Goal: Task Accomplishment & Management: Complete application form

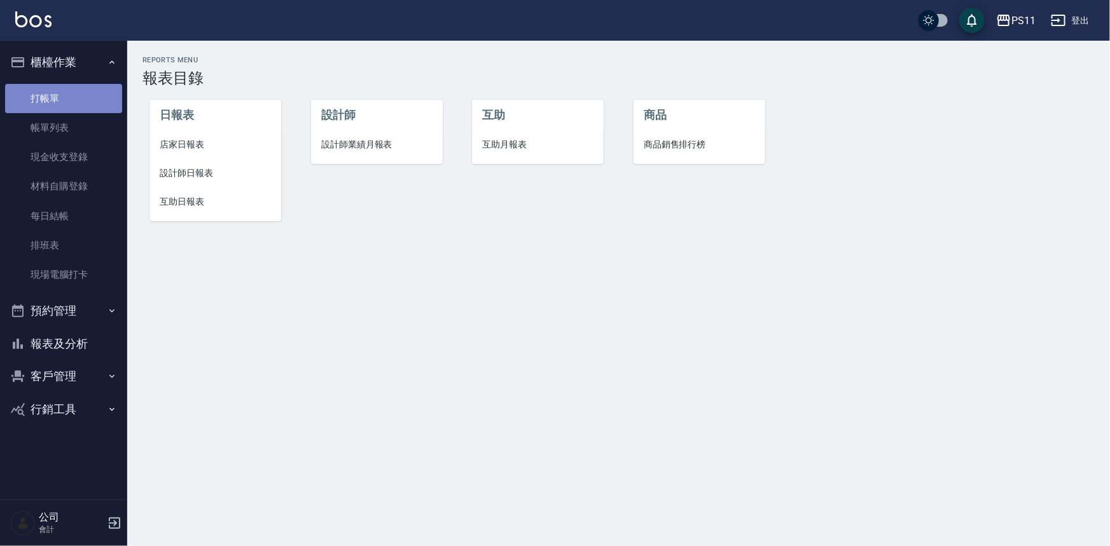
click at [102, 92] on link "打帳單" at bounding box center [63, 98] width 117 height 29
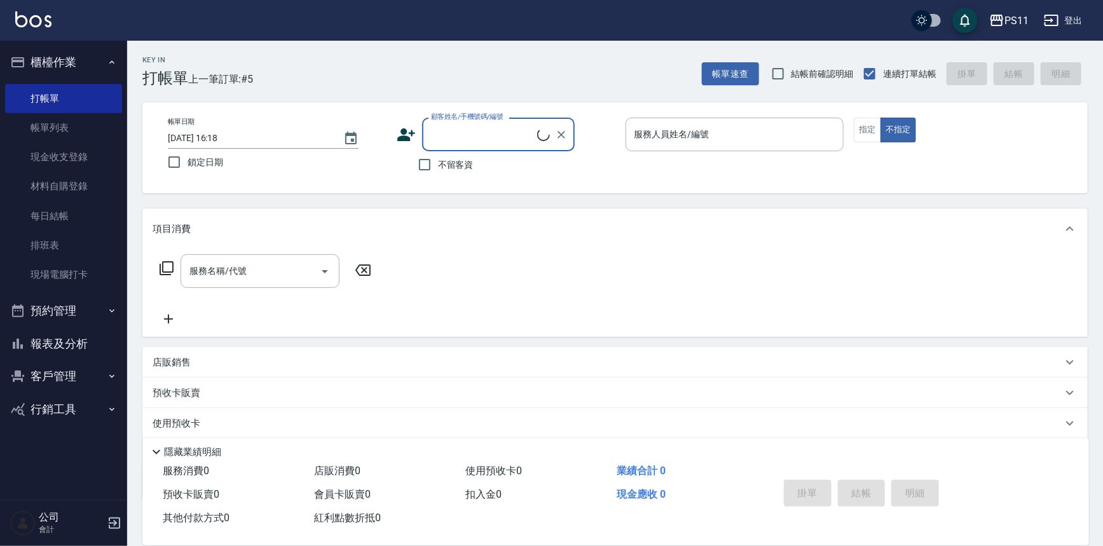
type input "0"
type input "[PERSON_NAME]/0910232283/1828"
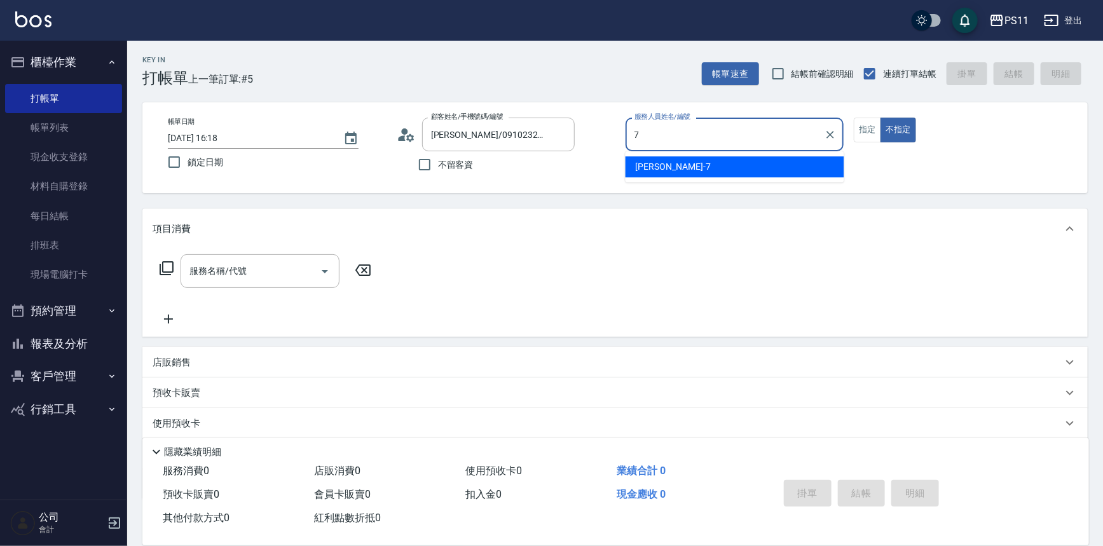
type input "[PERSON_NAME]-7"
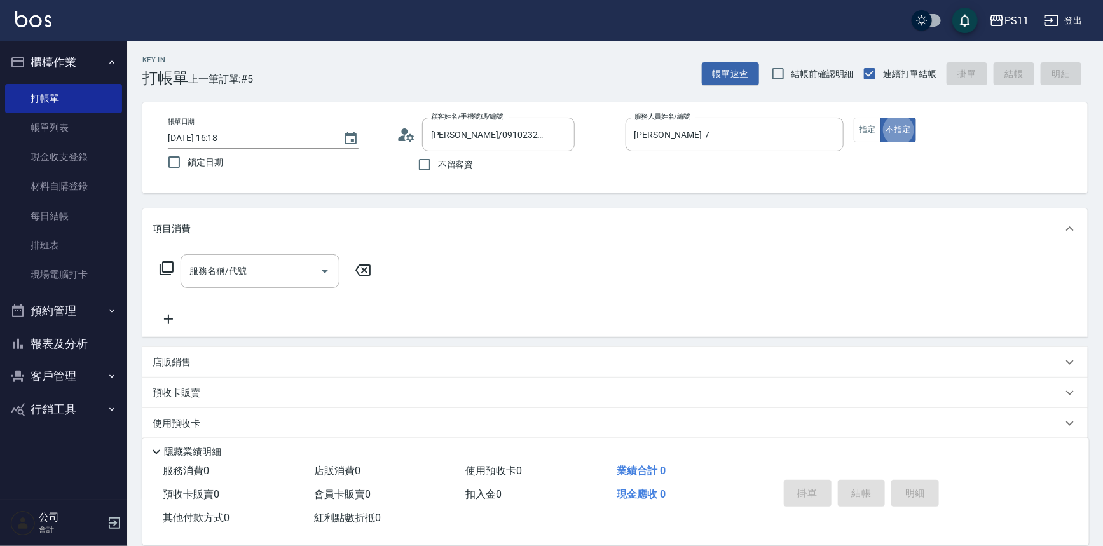
type button "false"
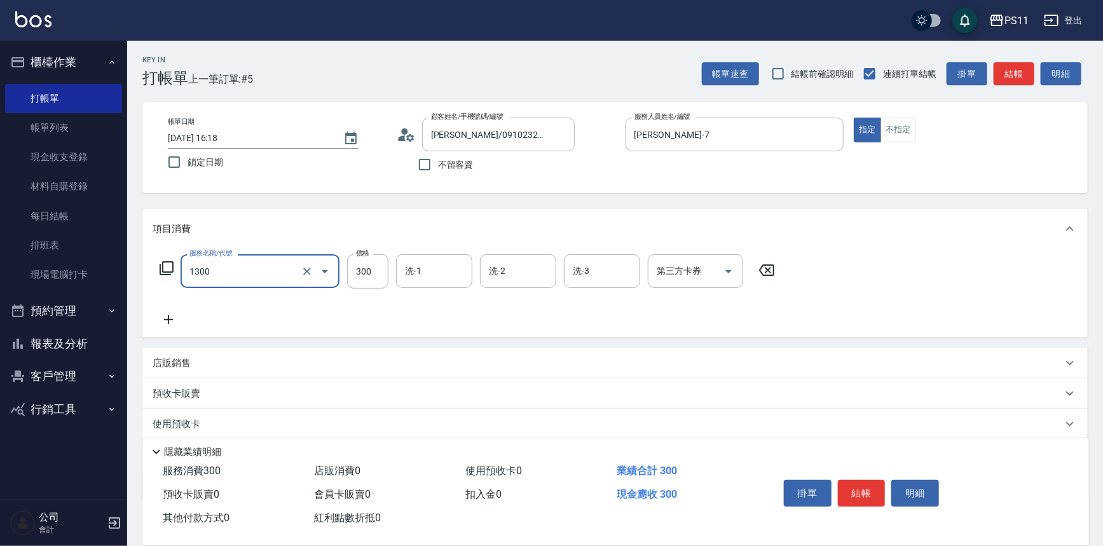
type input "洗髮300(1300)"
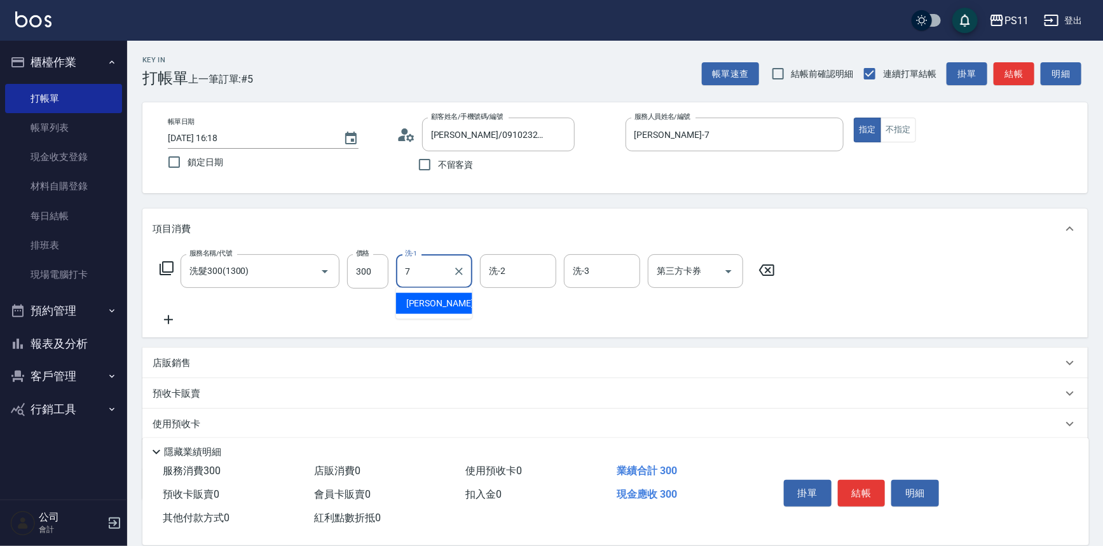
type input "[PERSON_NAME]-7"
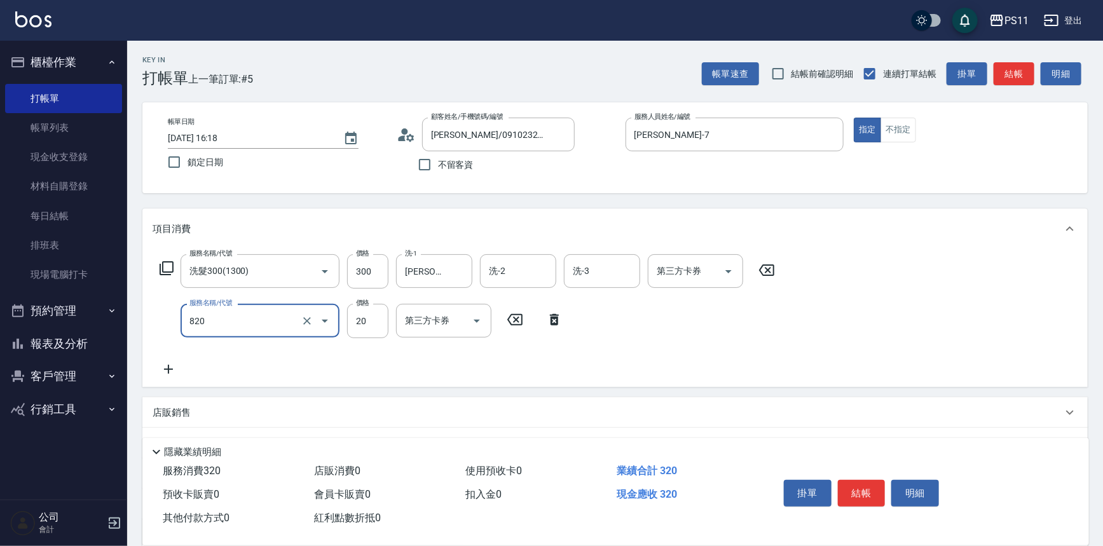
type input "潤絲(820)"
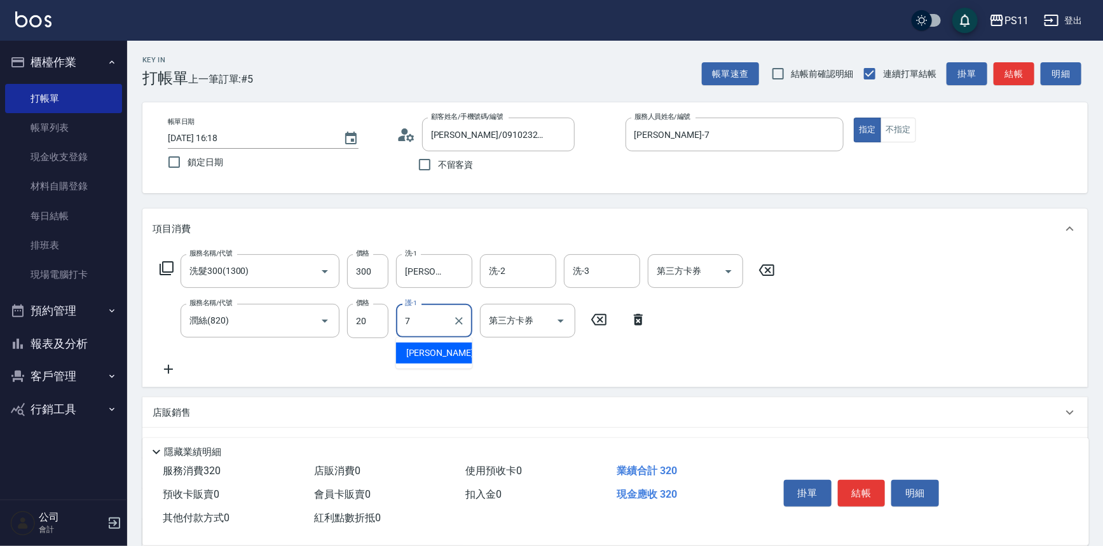
type input "[PERSON_NAME]-7"
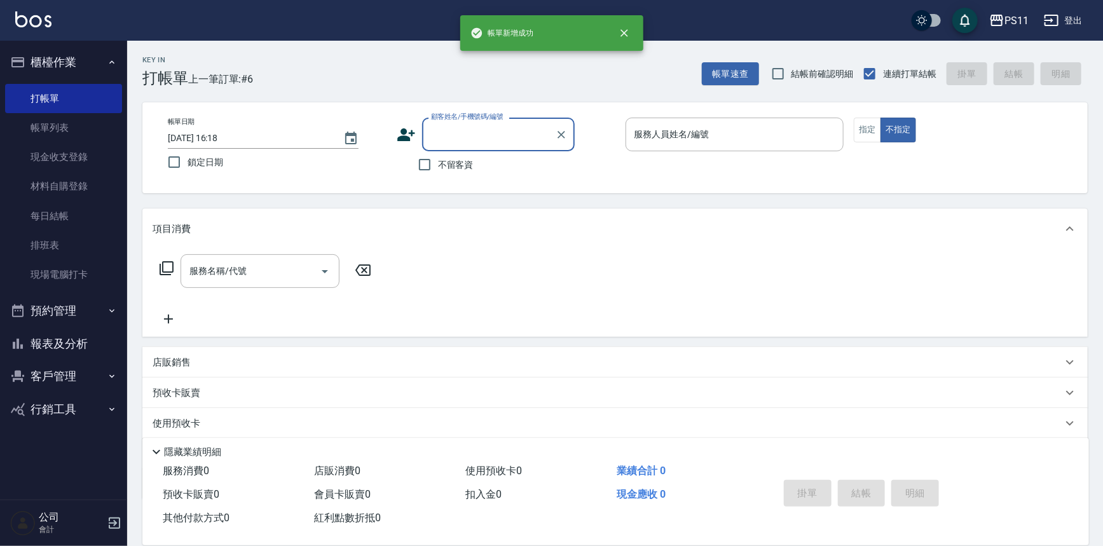
click at [87, 338] on button "報表及分析" at bounding box center [63, 343] width 117 height 33
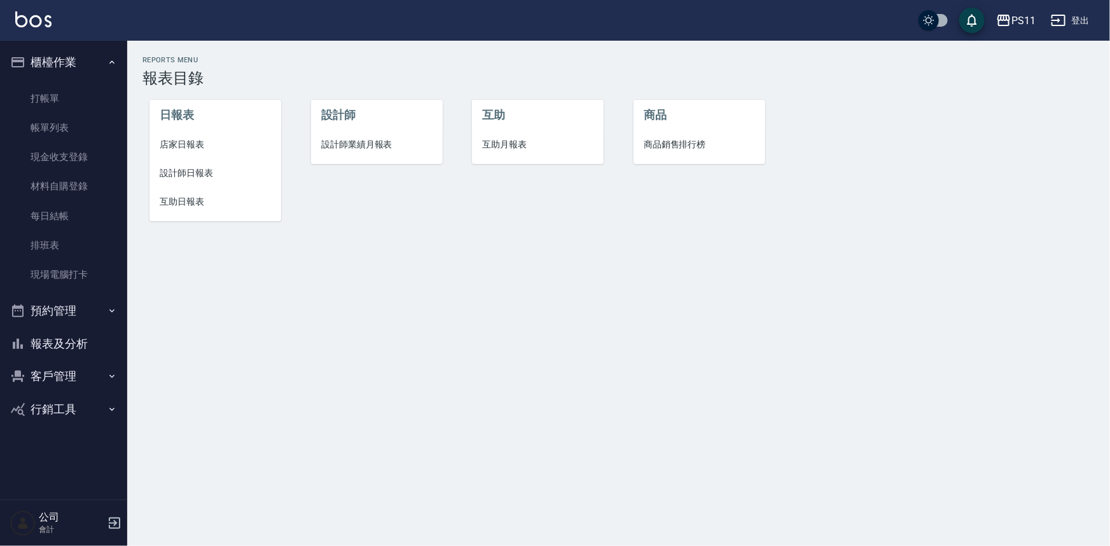
click at [196, 163] on li "設計師日報表" at bounding box center [215, 173] width 132 height 29
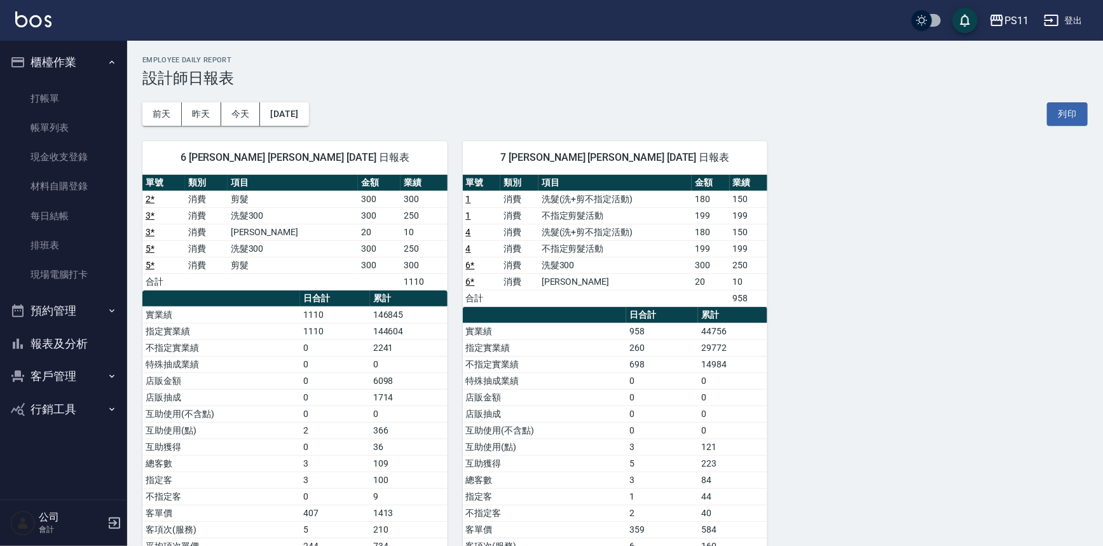
scroll to position [53, 0]
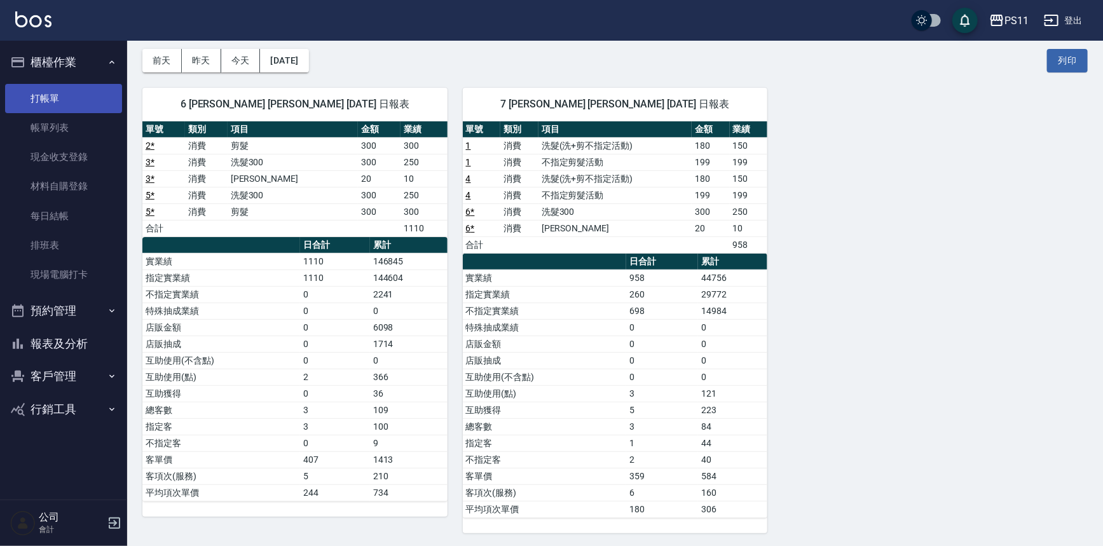
click at [62, 105] on link "打帳單" at bounding box center [63, 98] width 117 height 29
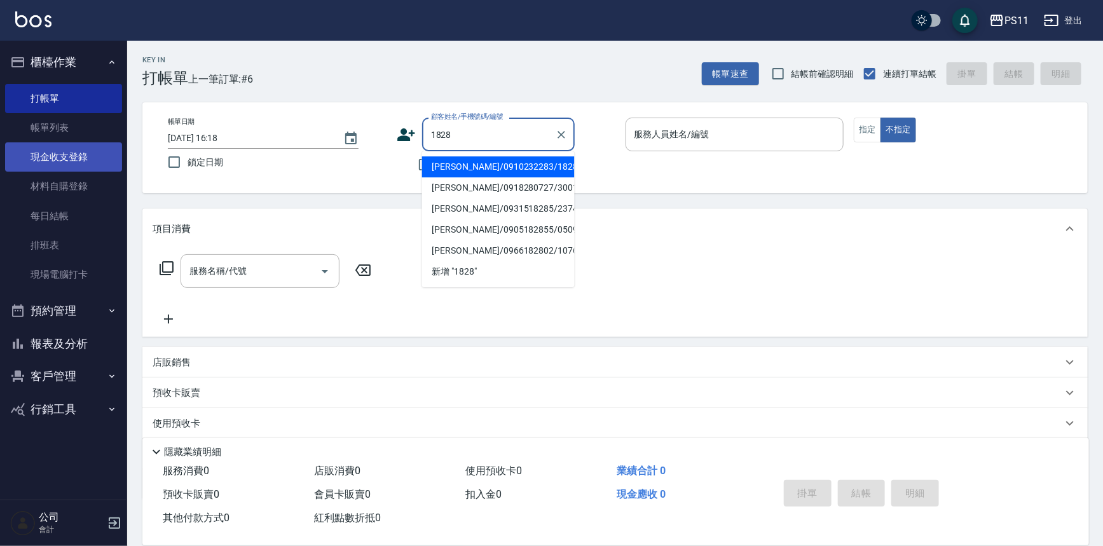
type input "[PERSON_NAME]/0910232283/1828"
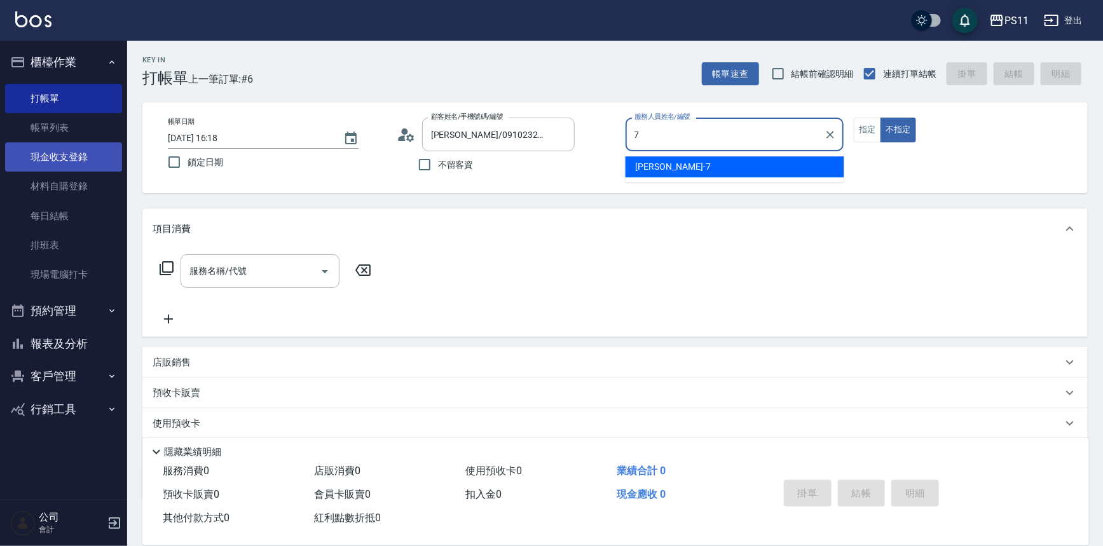
type input "[PERSON_NAME]-7"
type button "false"
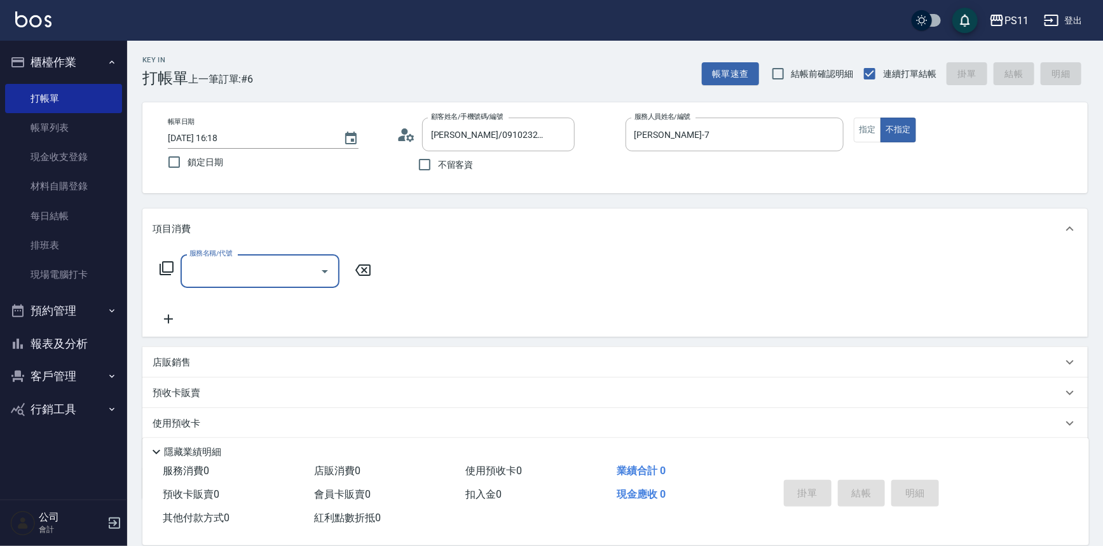
click at [320, 270] on icon "Open" at bounding box center [324, 271] width 15 height 15
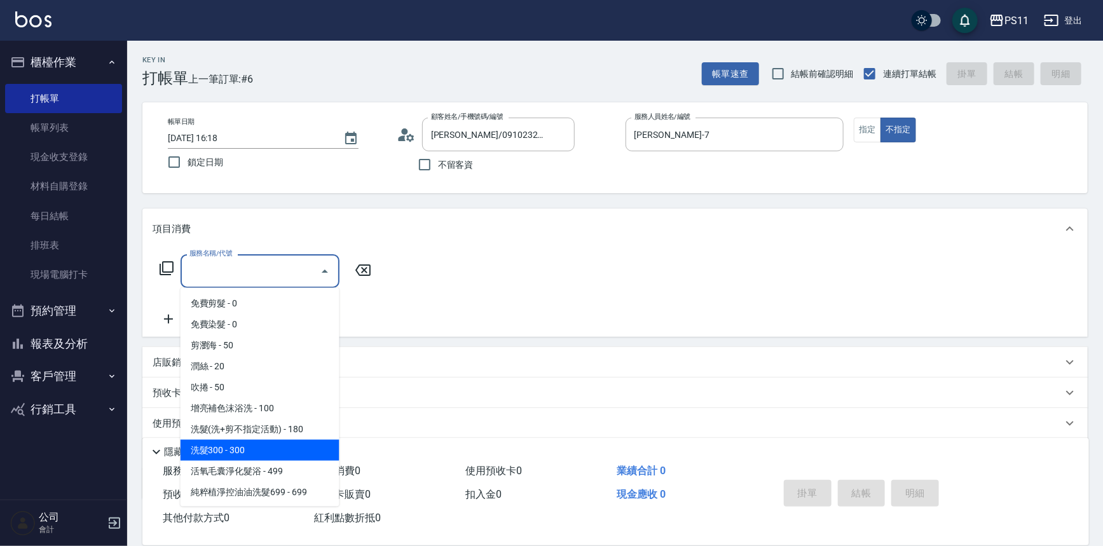
click at [299, 449] on span "洗髮300 - 300" at bounding box center [260, 450] width 159 height 21
type input "洗髮300(1300)"
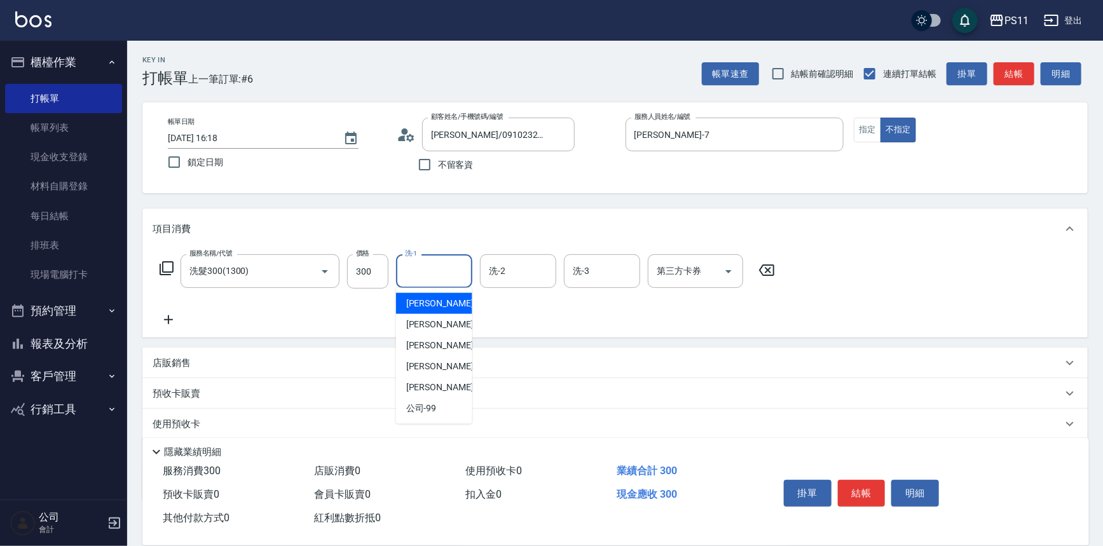
click at [445, 277] on input "洗-1" at bounding box center [434, 271] width 65 height 22
click at [447, 322] on div "[PERSON_NAME]7" at bounding box center [434, 324] width 76 height 21
type input "[PERSON_NAME]-7"
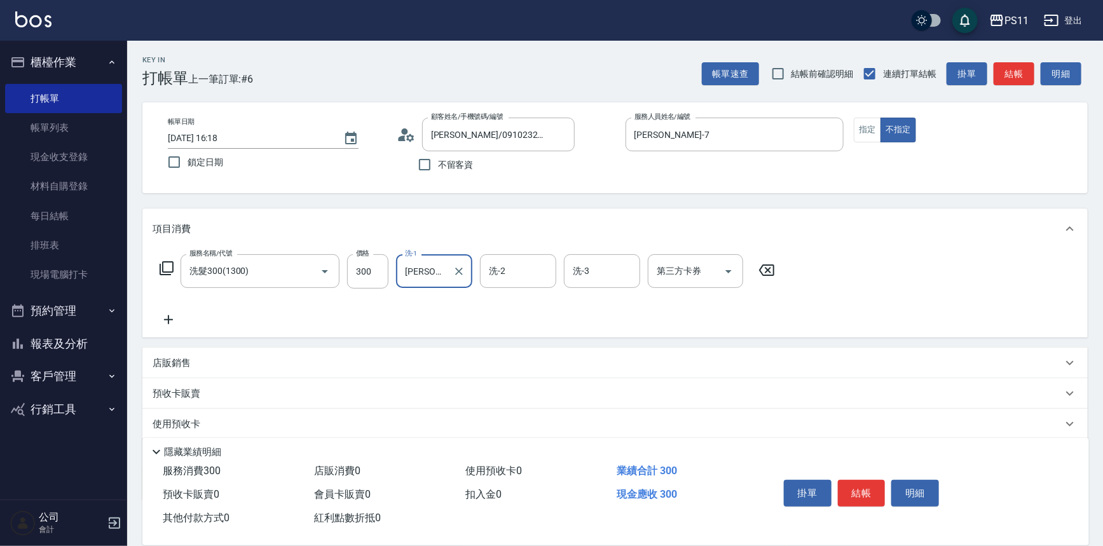
click at [171, 315] on icon at bounding box center [169, 319] width 32 height 15
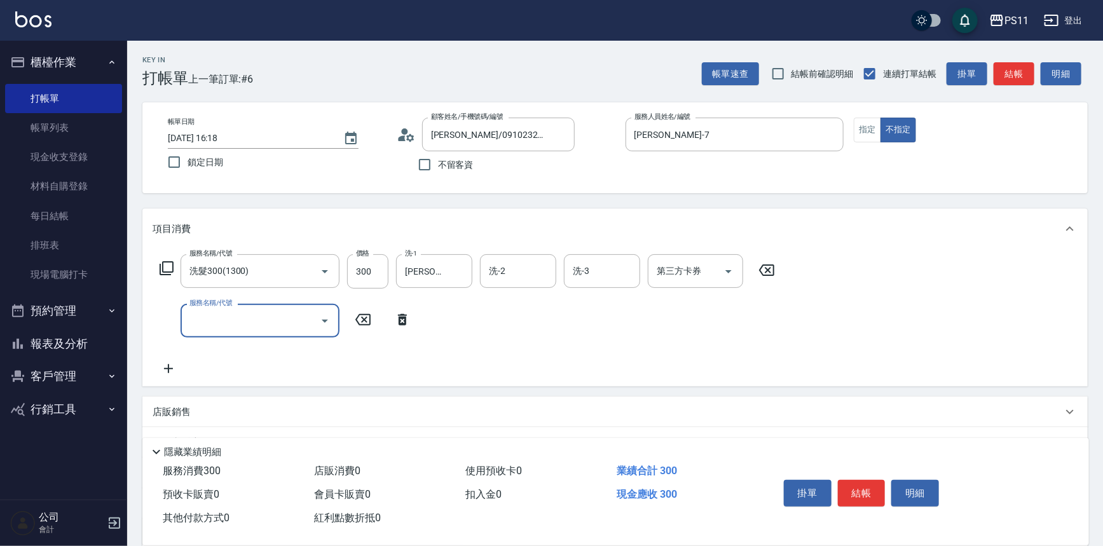
click at [322, 320] on icon "Open" at bounding box center [325, 321] width 6 height 3
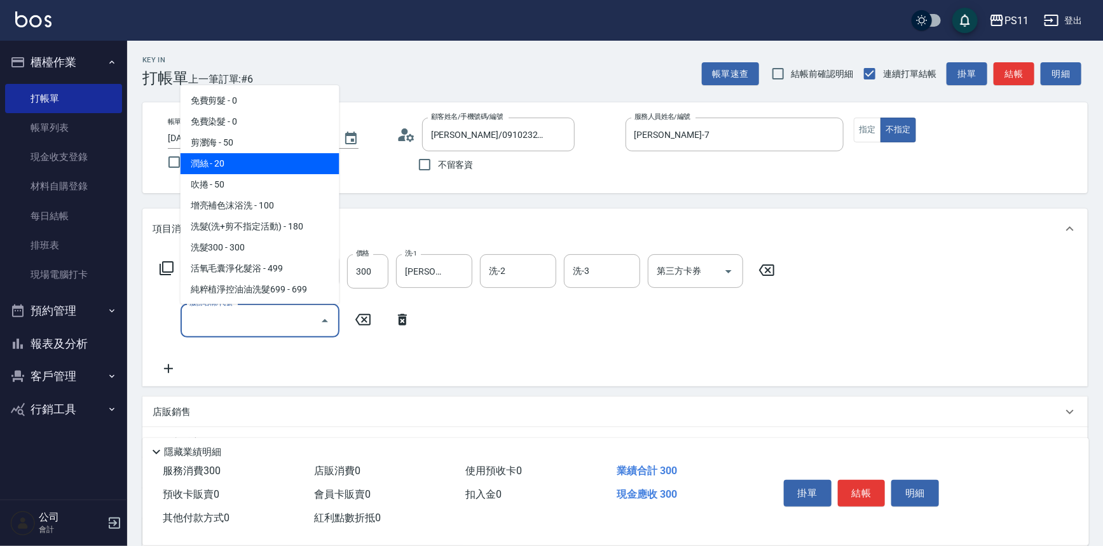
click at [303, 156] on span "潤絲 - 20" at bounding box center [260, 163] width 159 height 21
type input "潤絲(820)"
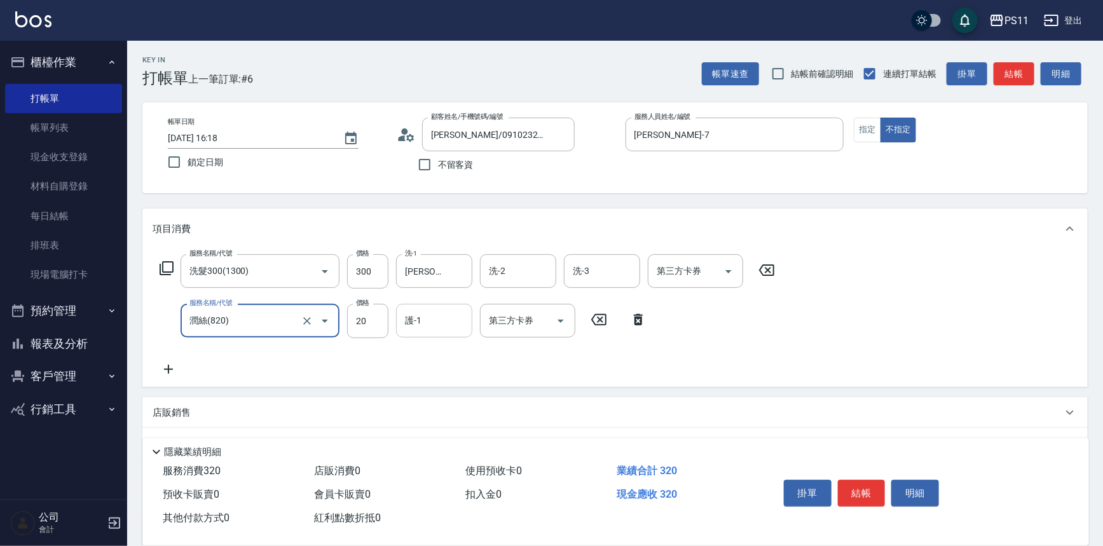
click at [446, 311] on input "護-1" at bounding box center [434, 321] width 65 height 22
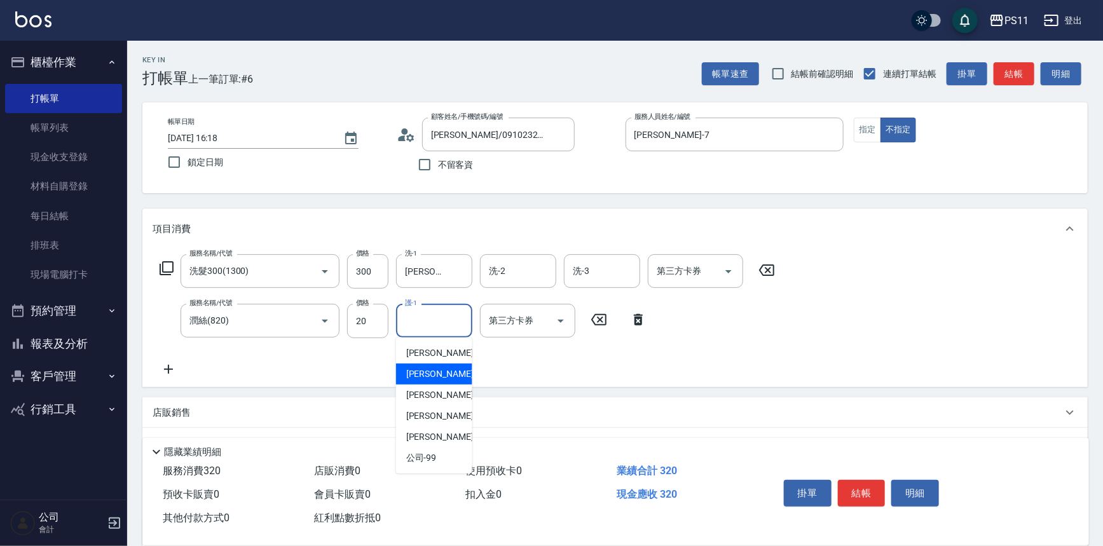
click at [446, 373] on div "[PERSON_NAME]7" at bounding box center [434, 374] width 76 height 21
type input "[PERSON_NAME]-7"
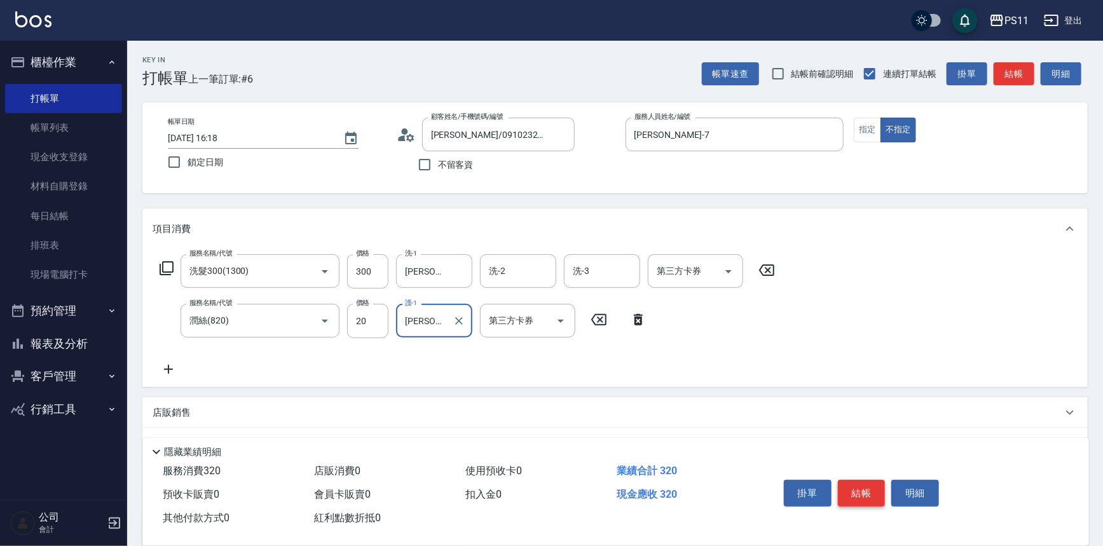
click at [879, 486] on button "結帳" at bounding box center [862, 493] width 48 height 27
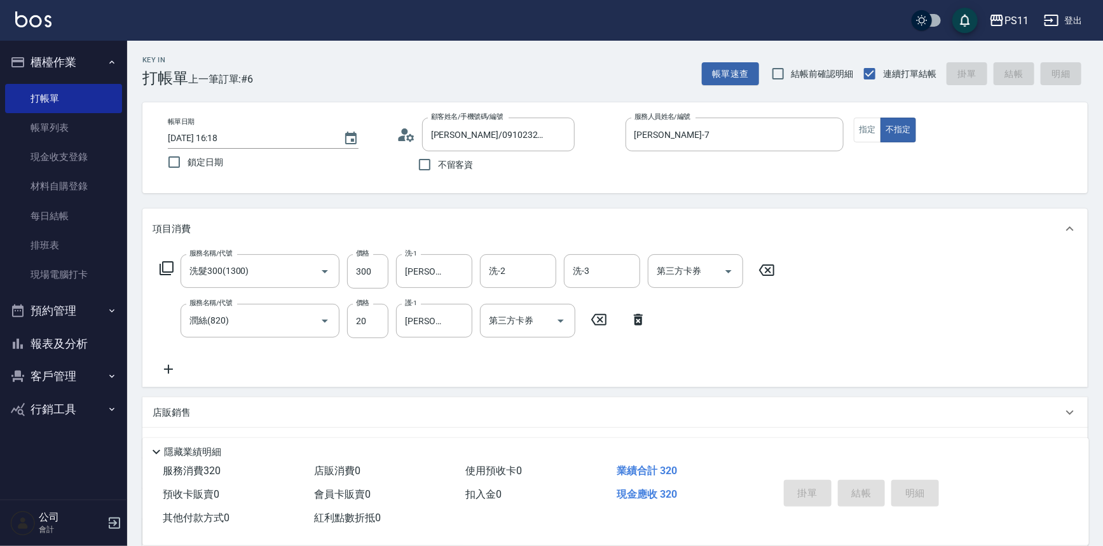
type input "[DATE] 16:20"
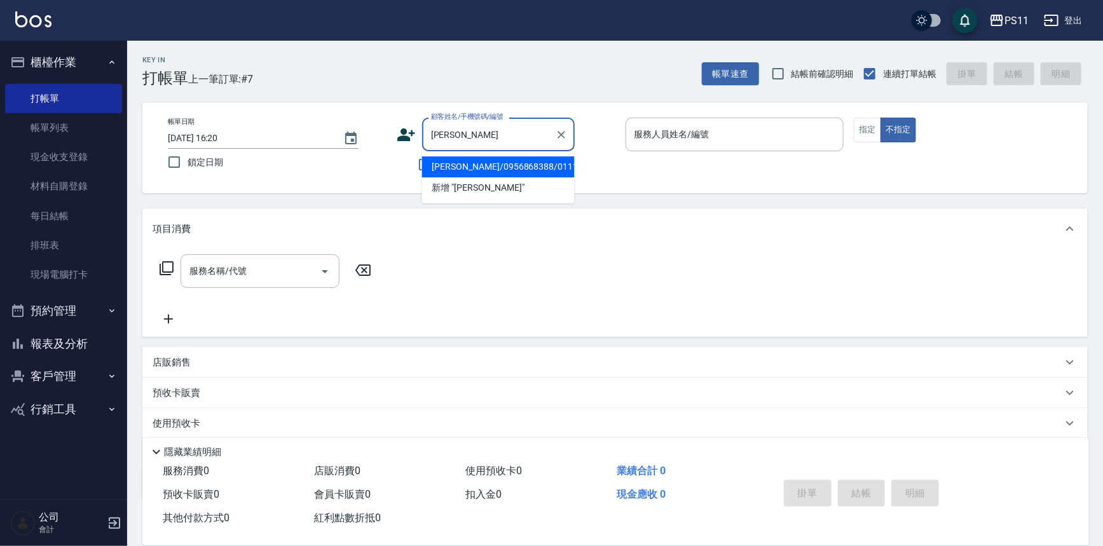
click at [493, 166] on li "[PERSON_NAME]/0956868388/0111" at bounding box center [498, 166] width 153 height 21
type input "[PERSON_NAME]/0956868388/0111"
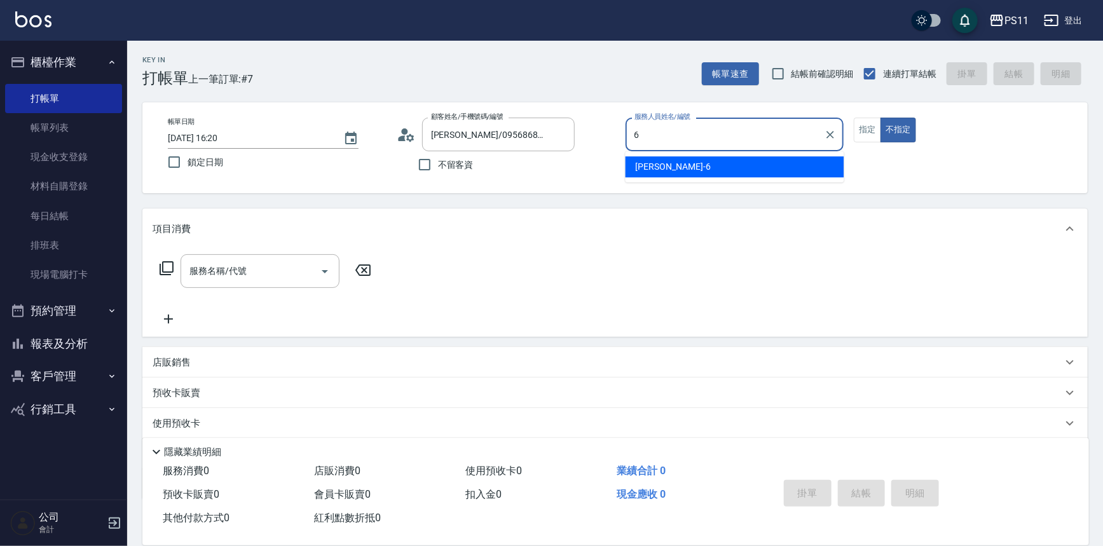
type input "[PERSON_NAME]6"
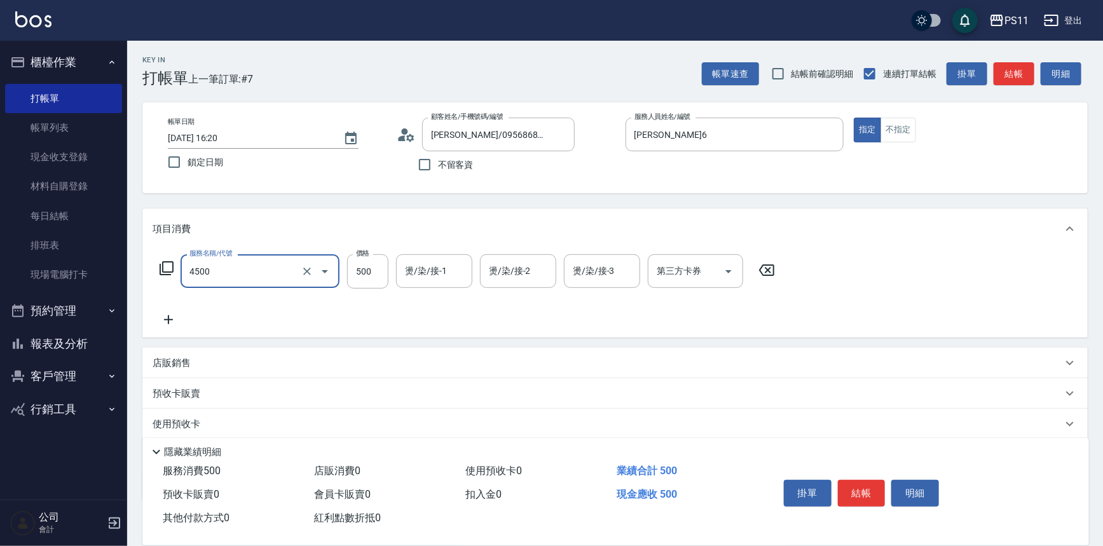
type input "補染(4500)"
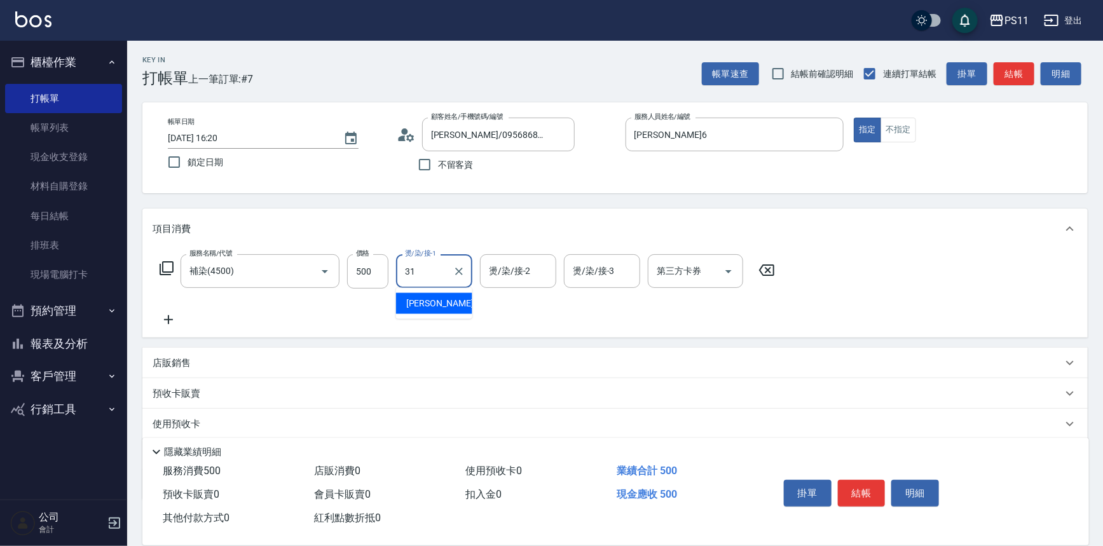
type input "[PERSON_NAME]-31"
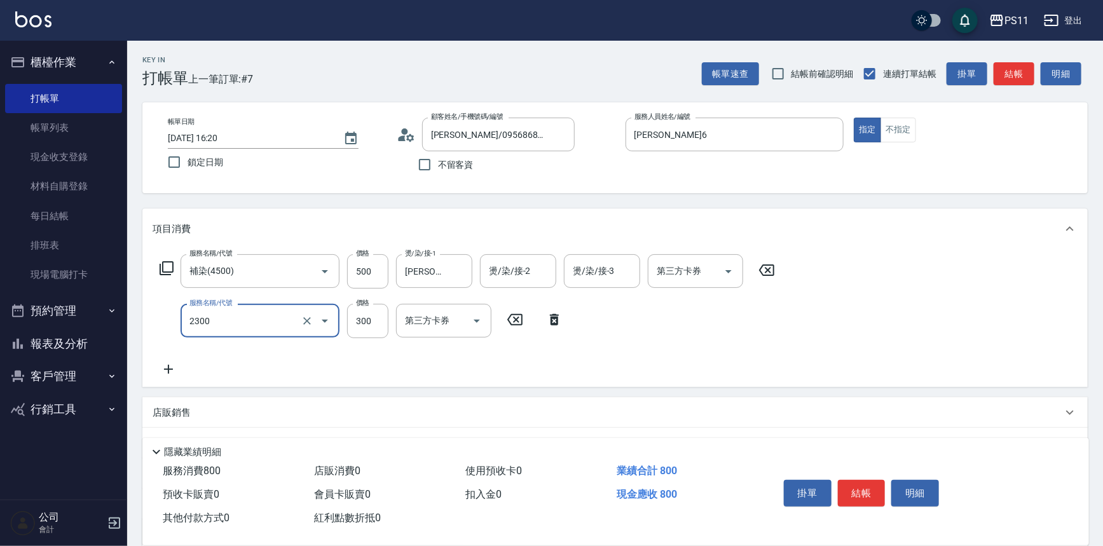
type input "剪髮(2300)"
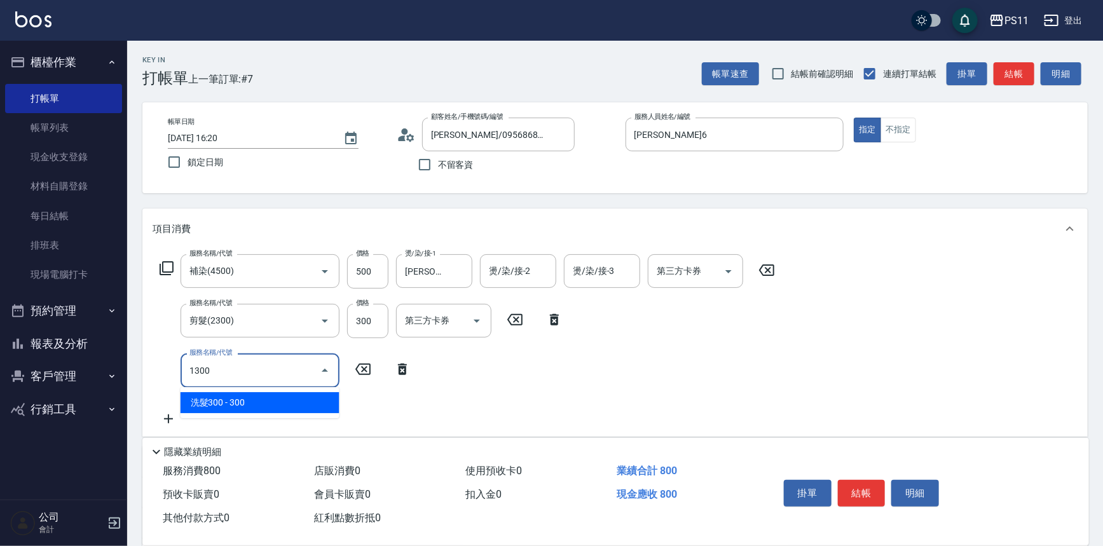
type input "洗髮300(1300)"
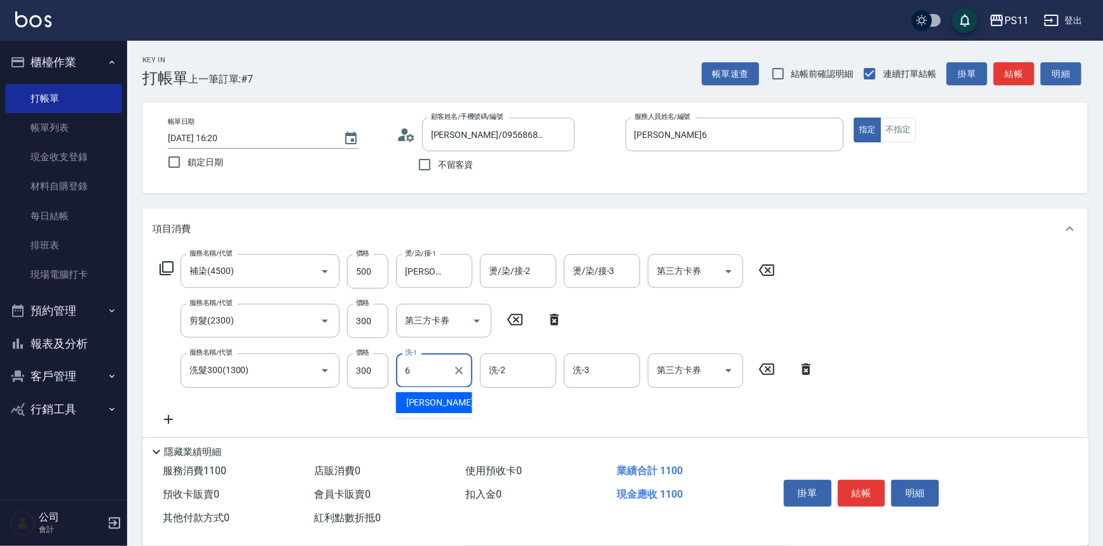
type input "[PERSON_NAME]6"
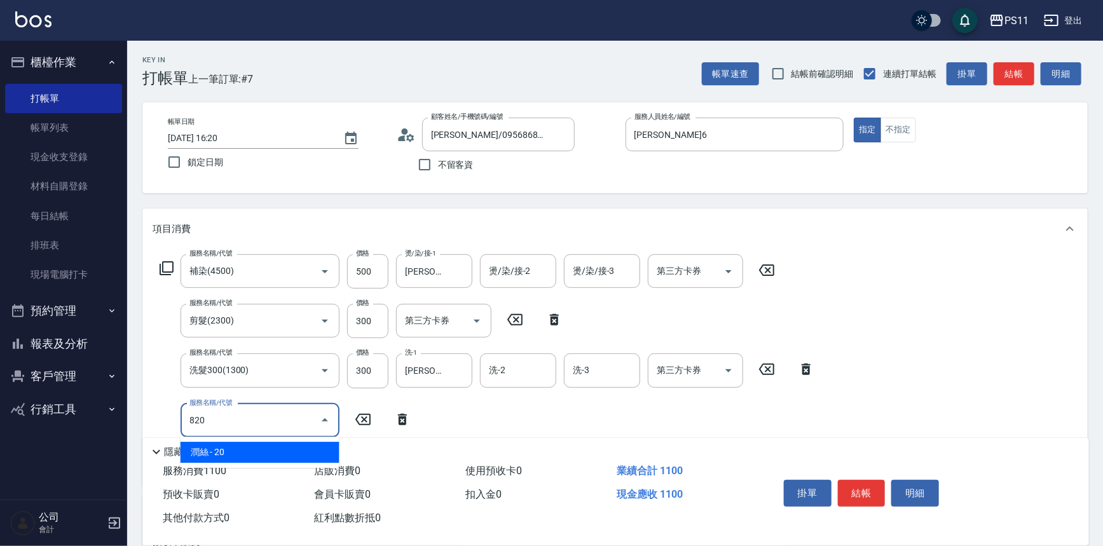
type input "潤絲(820)"
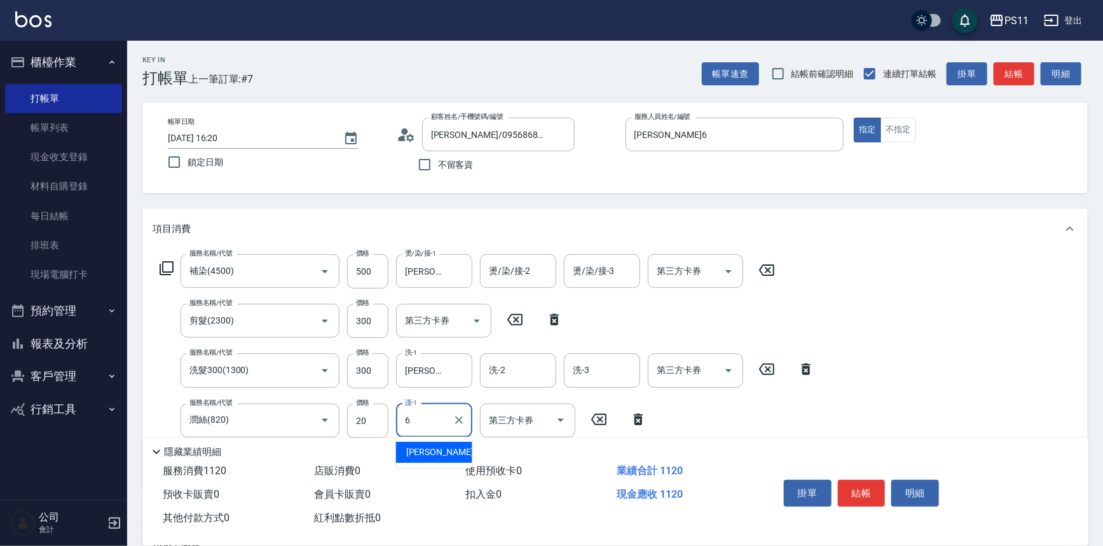
type input "[PERSON_NAME]6"
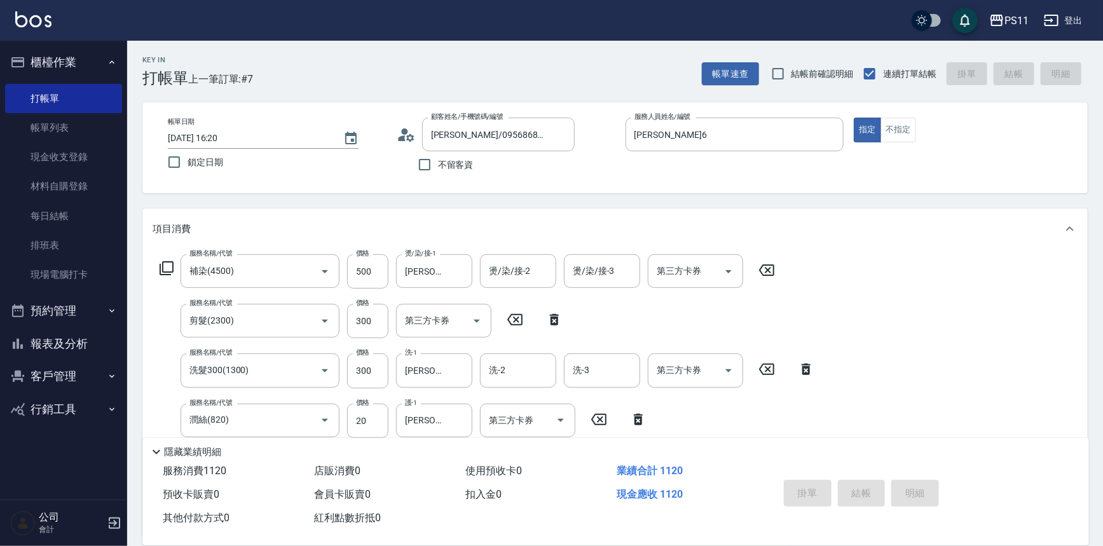
type input "[DATE] 16:28"
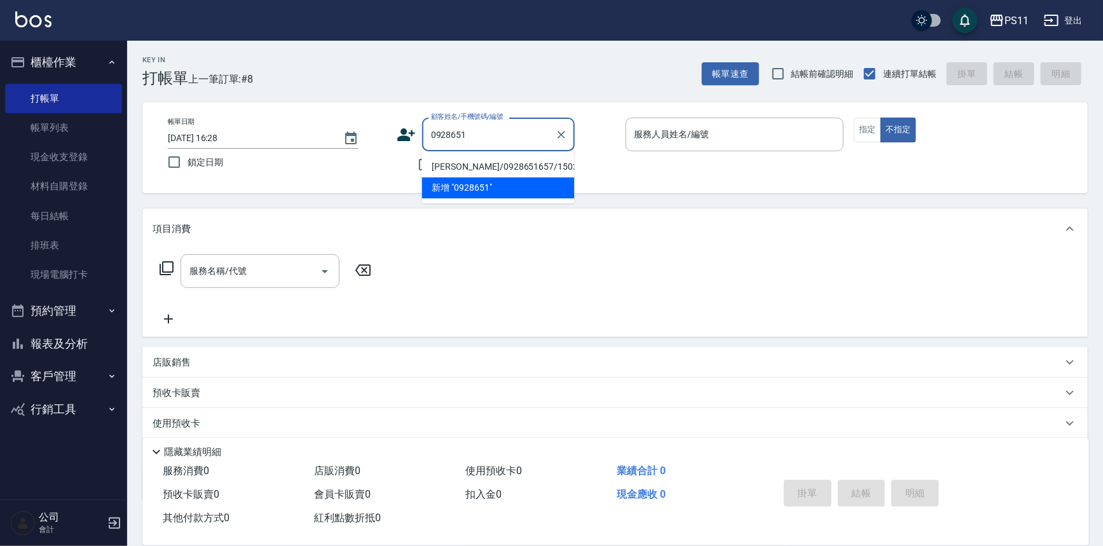
click at [488, 172] on li "[PERSON_NAME]/0928651657/1502" at bounding box center [498, 166] width 153 height 21
type input "[PERSON_NAME]/0928651657/1502"
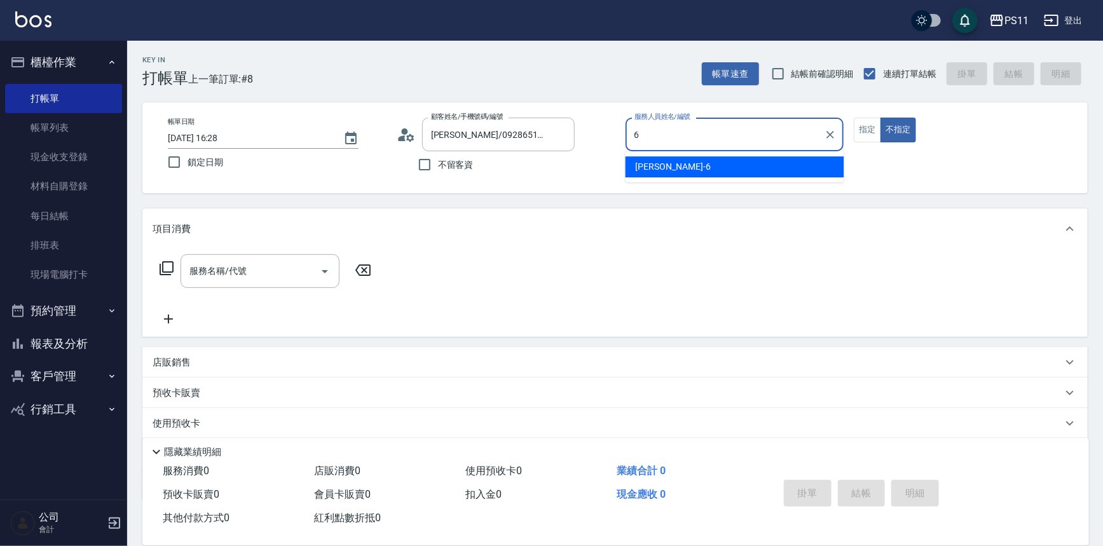
type input "[PERSON_NAME]6"
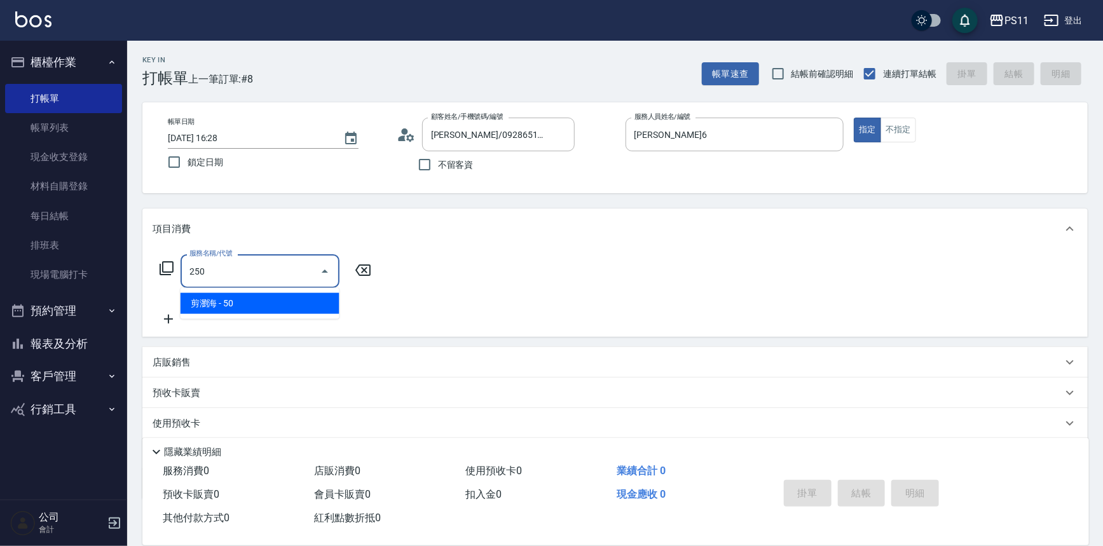
type input "剪瀏海(250)"
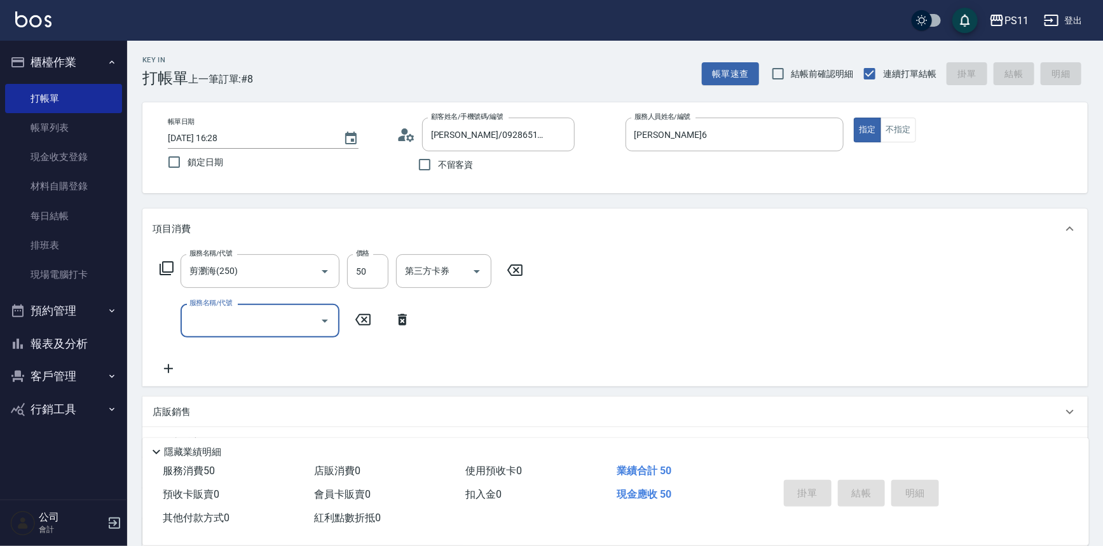
type input "[DATE] 16:56"
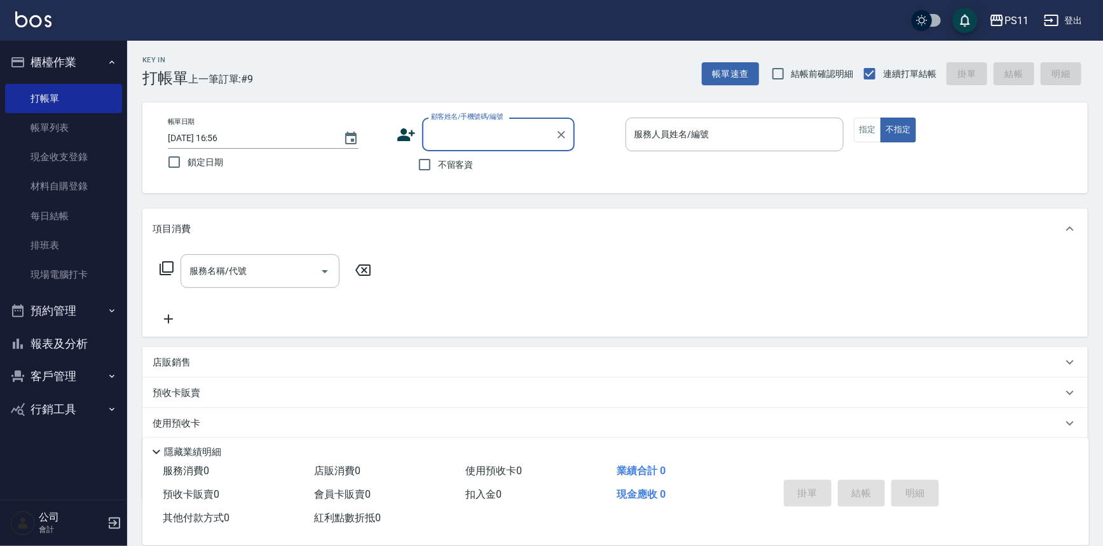
click at [81, 364] on button "客戶管理" at bounding box center [63, 376] width 117 height 33
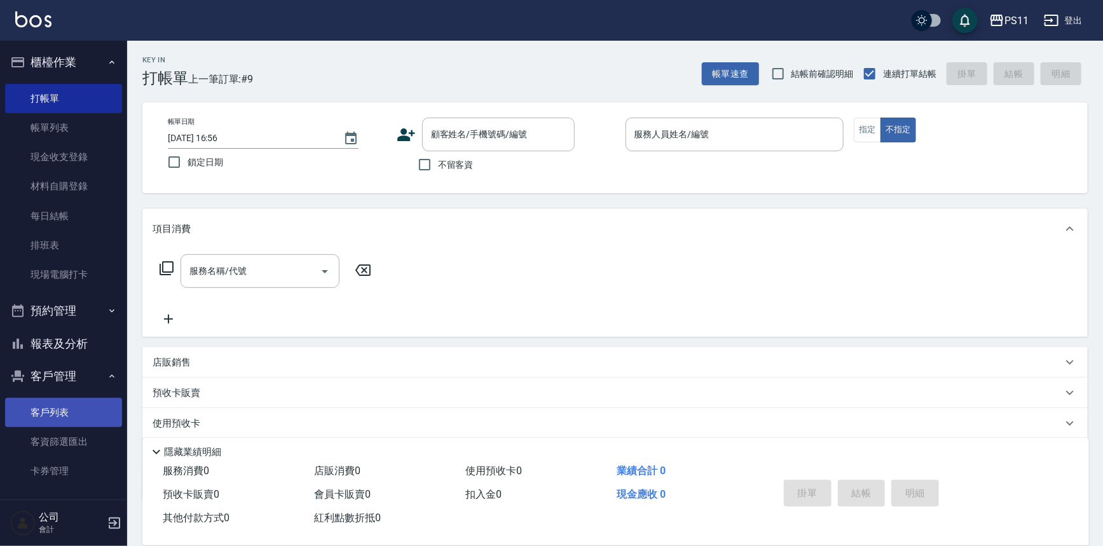
click at [61, 410] on link "客戶列表" at bounding box center [63, 412] width 117 height 29
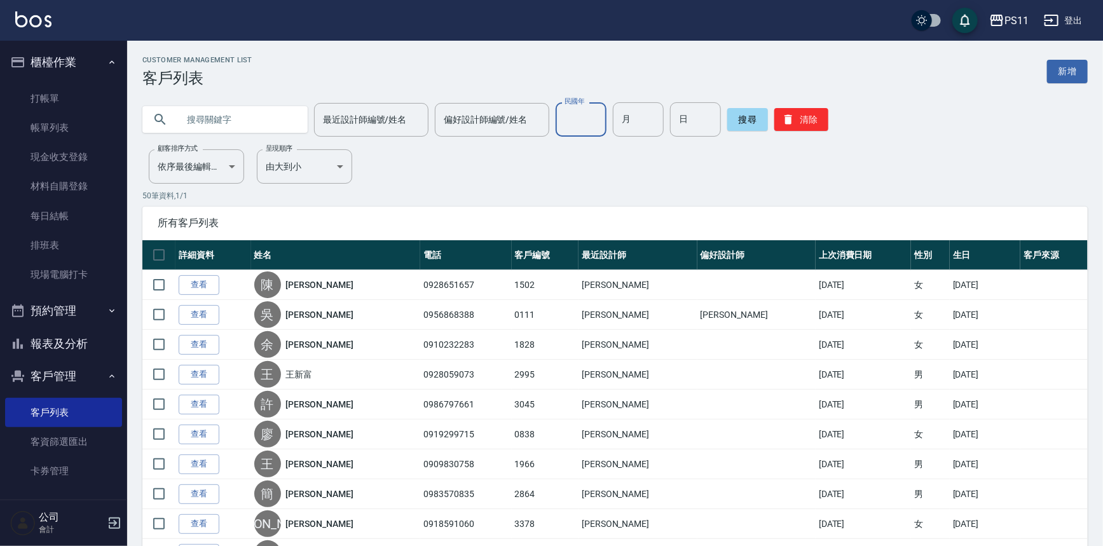
click at [575, 132] on input "民國年" at bounding box center [581, 119] width 51 height 34
type input "93"
type input "01"
type input "19"
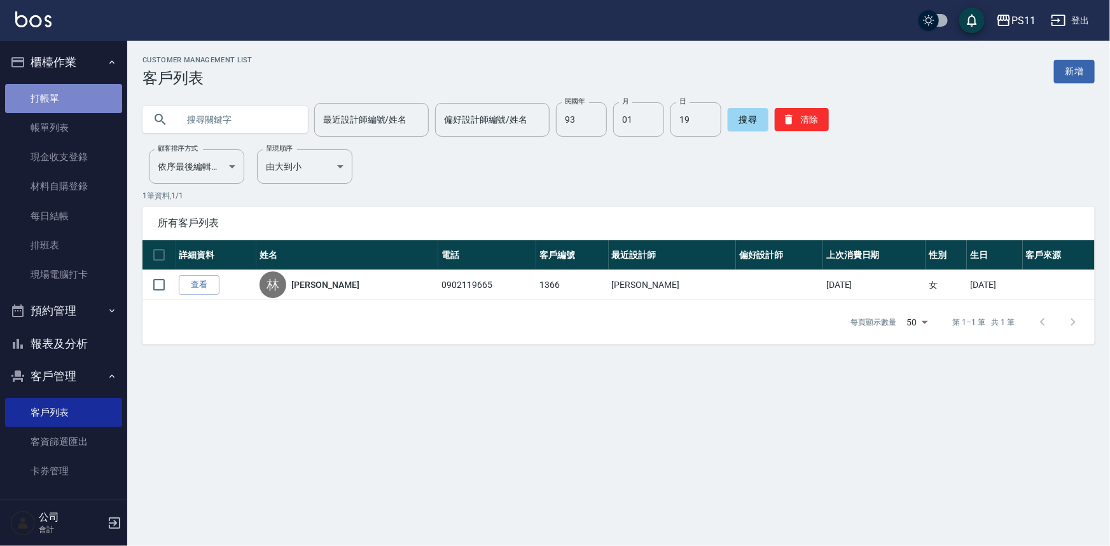
click at [78, 87] on link "打帳單" at bounding box center [63, 98] width 117 height 29
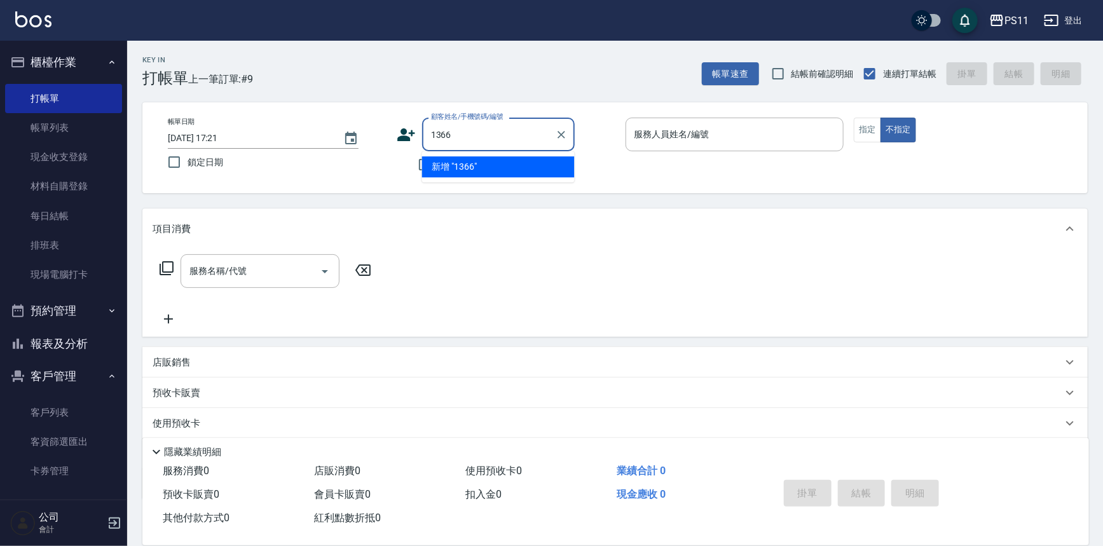
type input "1366"
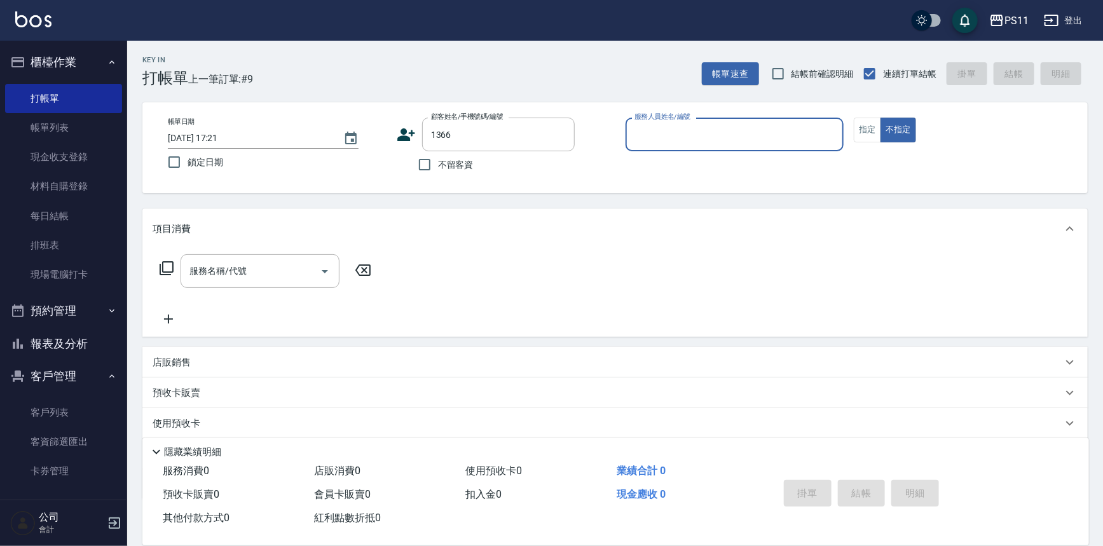
click at [881, 118] on button "不指定" at bounding box center [899, 130] width 36 height 25
type button "false"
type input "[PERSON_NAME]/0902119665/1366"
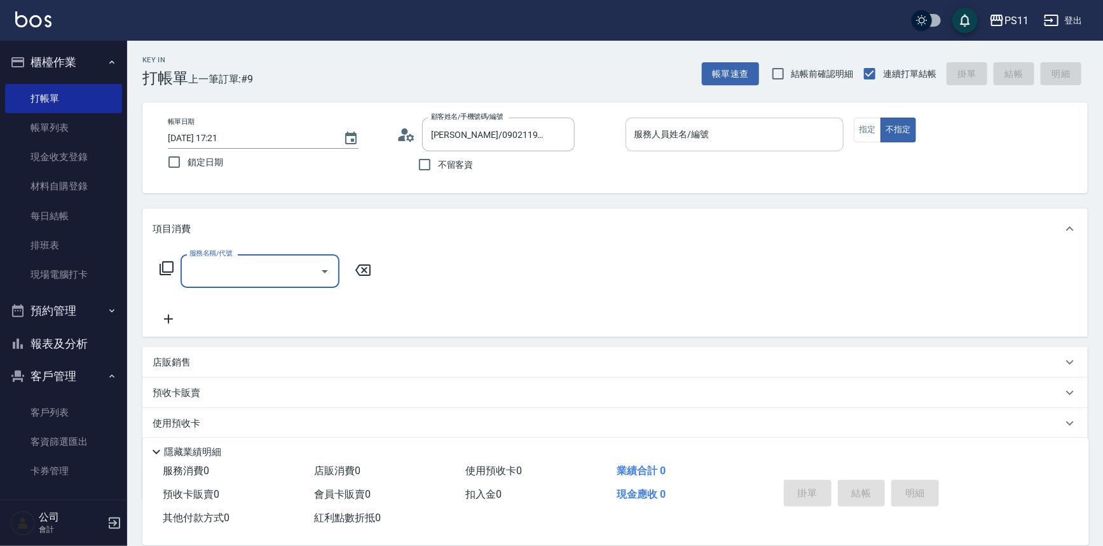
click at [687, 142] on input "服務人員姓名/編號" at bounding box center [734, 134] width 207 height 22
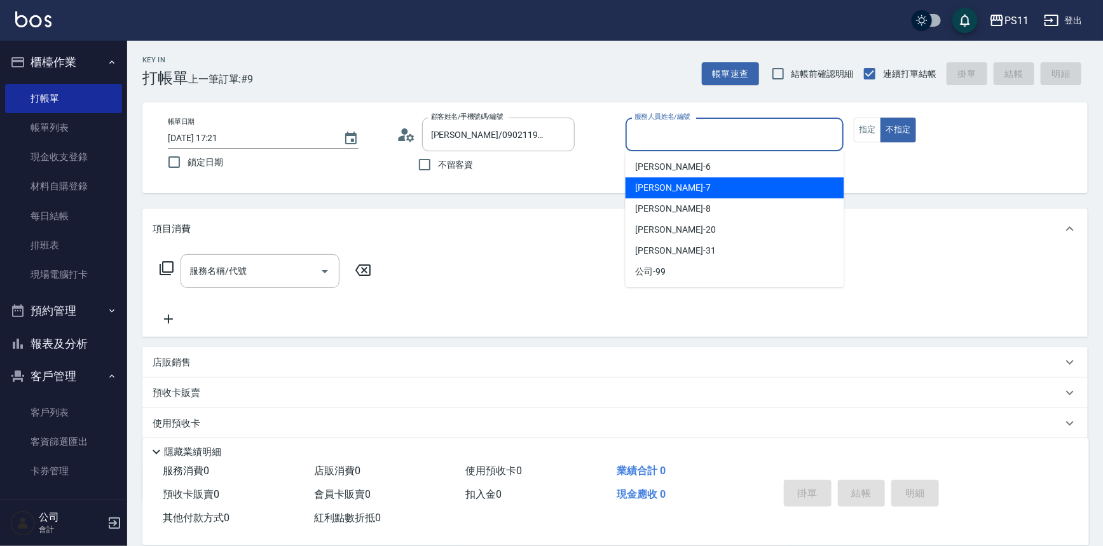
click at [760, 184] on div "[PERSON_NAME]7" at bounding box center [735, 187] width 219 height 21
type input "[PERSON_NAME]-7"
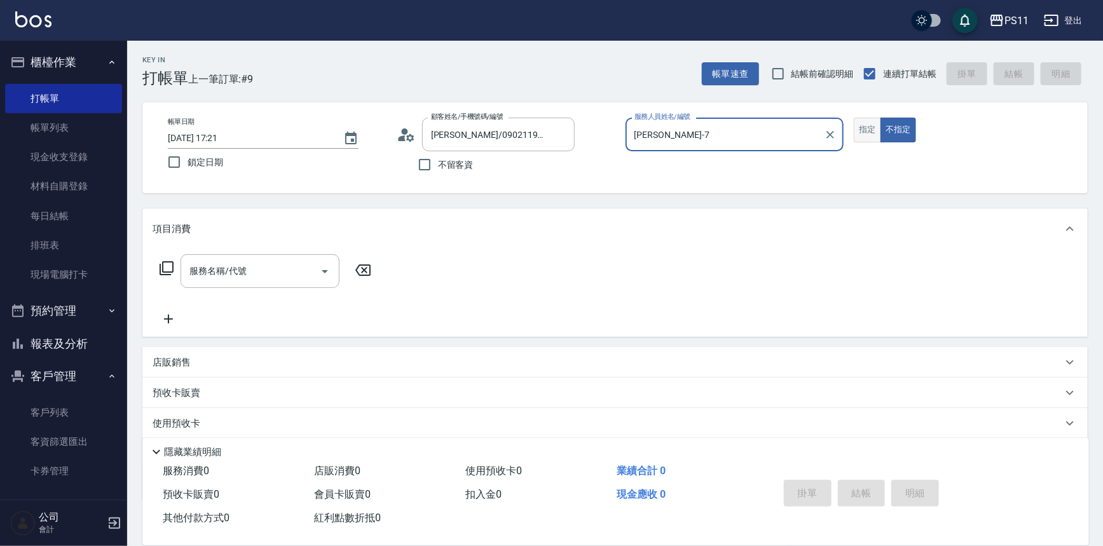
click at [860, 130] on button "指定" at bounding box center [867, 130] width 27 height 25
click at [257, 283] on div "服務名稱/代號" at bounding box center [260, 271] width 159 height 34
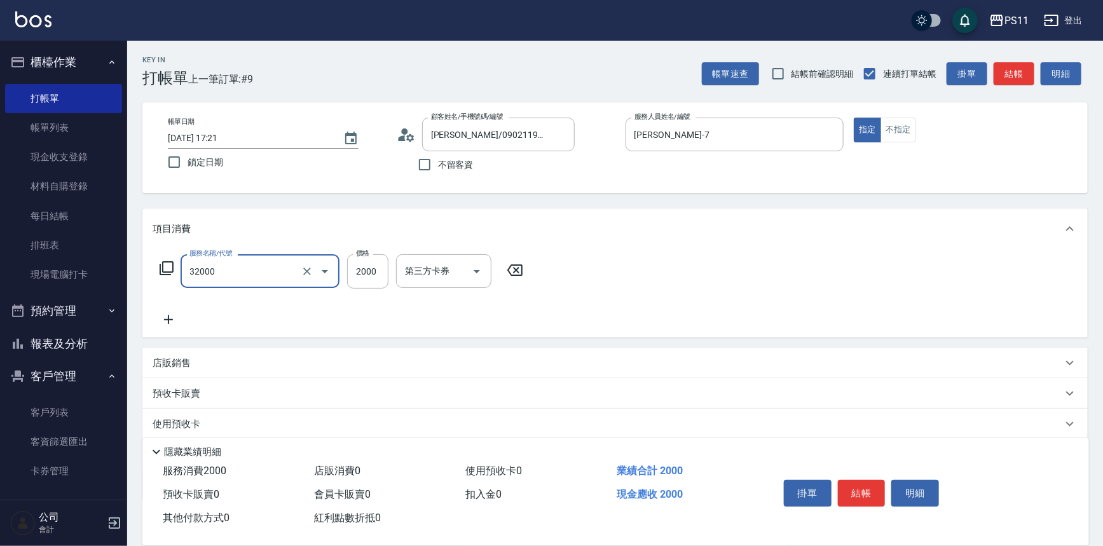
type input "2000以上燙髮(32000)"
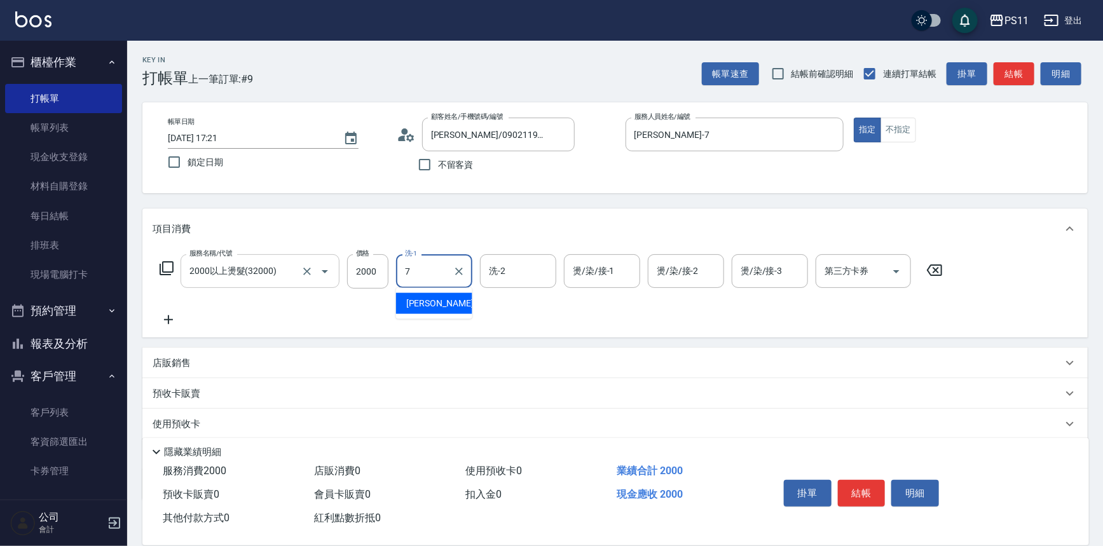
type input "[PERSON_NAME]-7"
click at [610, 282] on div "燙/染/接-1" at bounding box center [602, 271] width 76 height 34
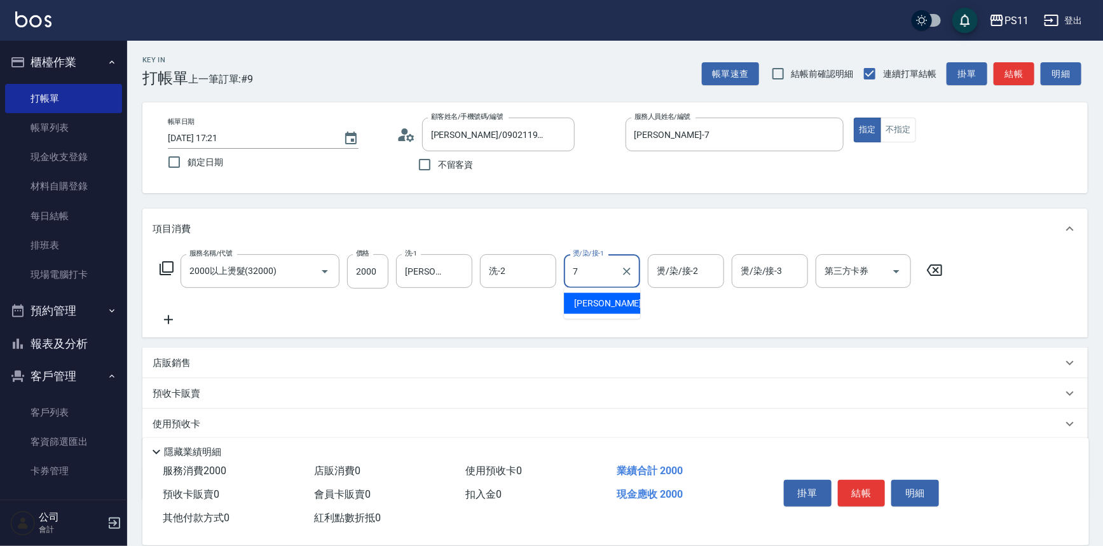
type input "[PERSON_NAME]-7"
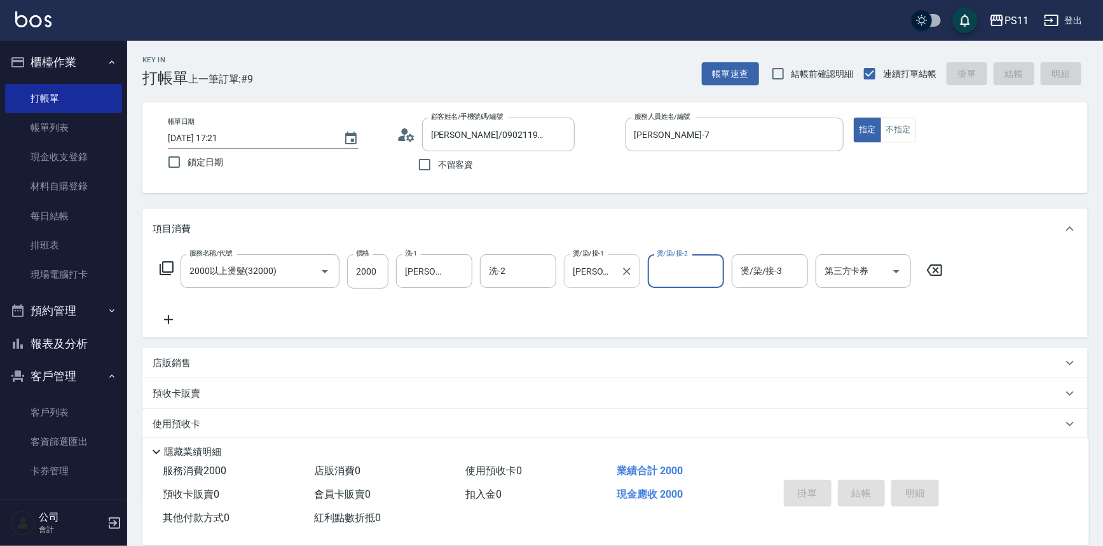
type input "[DATE] 17:22"
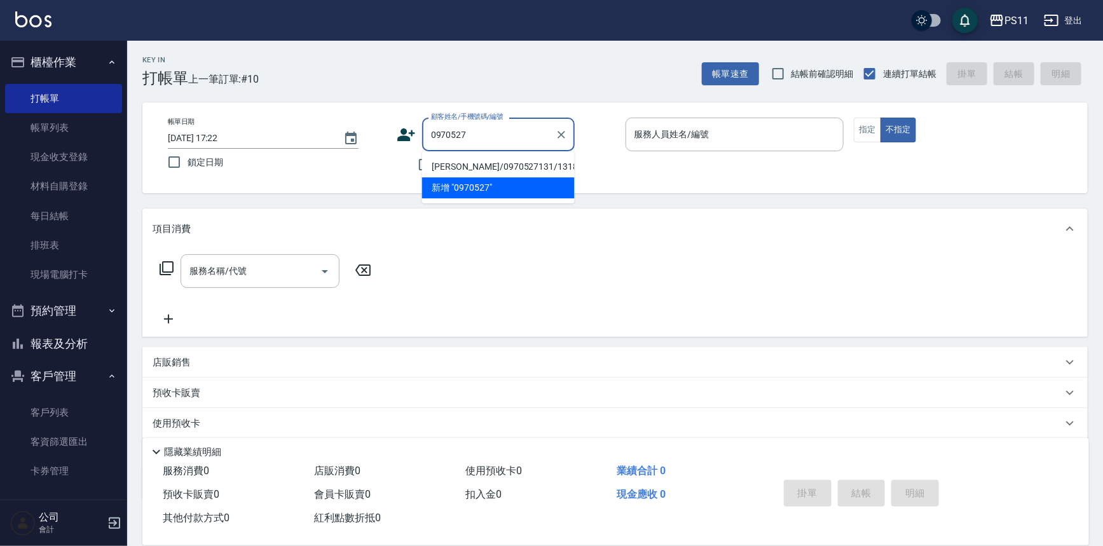
click at [538, 169] on li "[PERSON_NAME]/0970527131/1318" at bounding box center [498, 166] width 153 height 21
type input "[PERSON_NAME]/0970527131/1318"
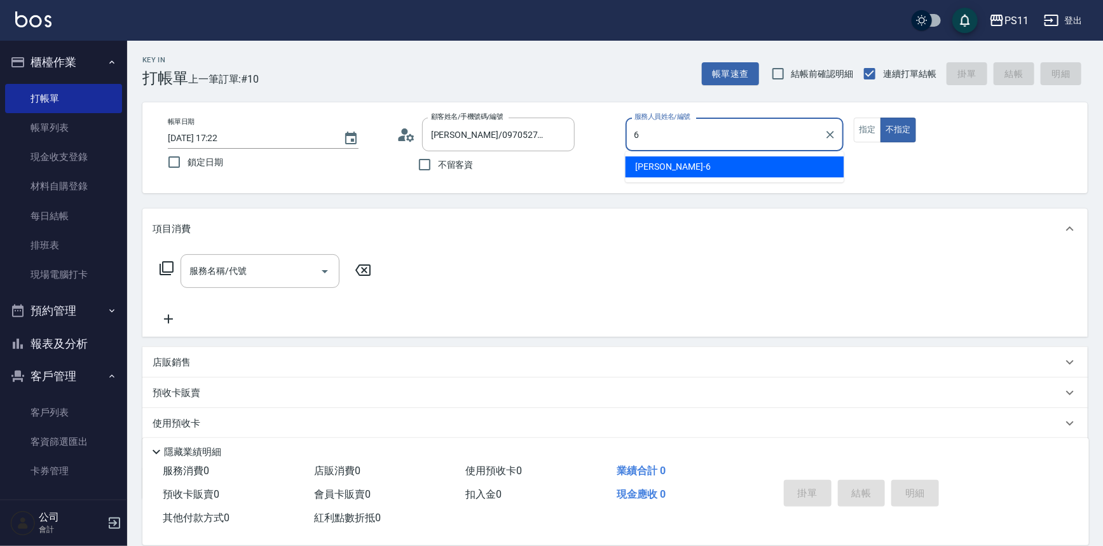
type input "[PERSON_NAME]6"
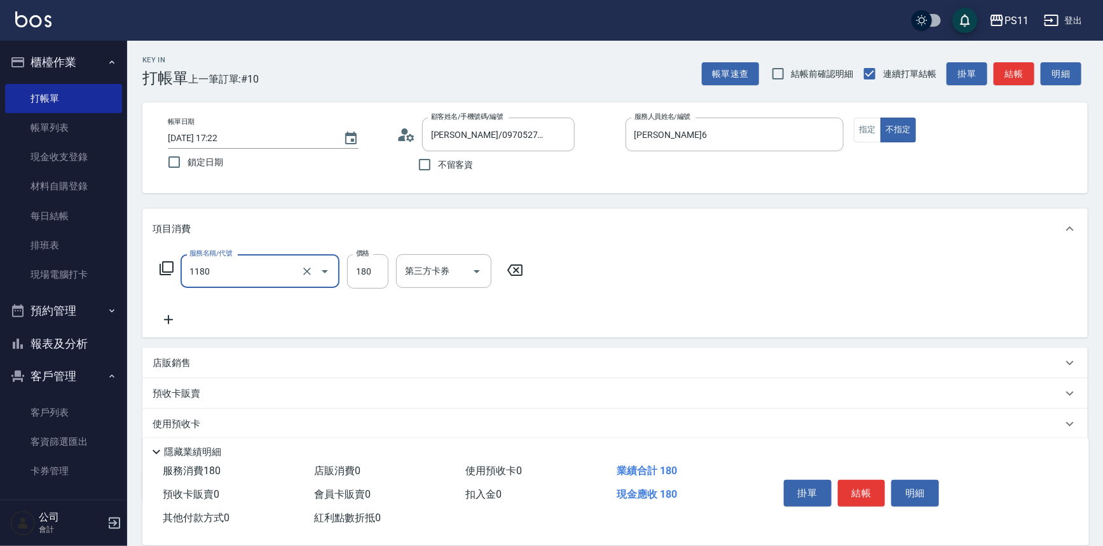
type input "洗髮(洗+剪不指定活動)(1180)"
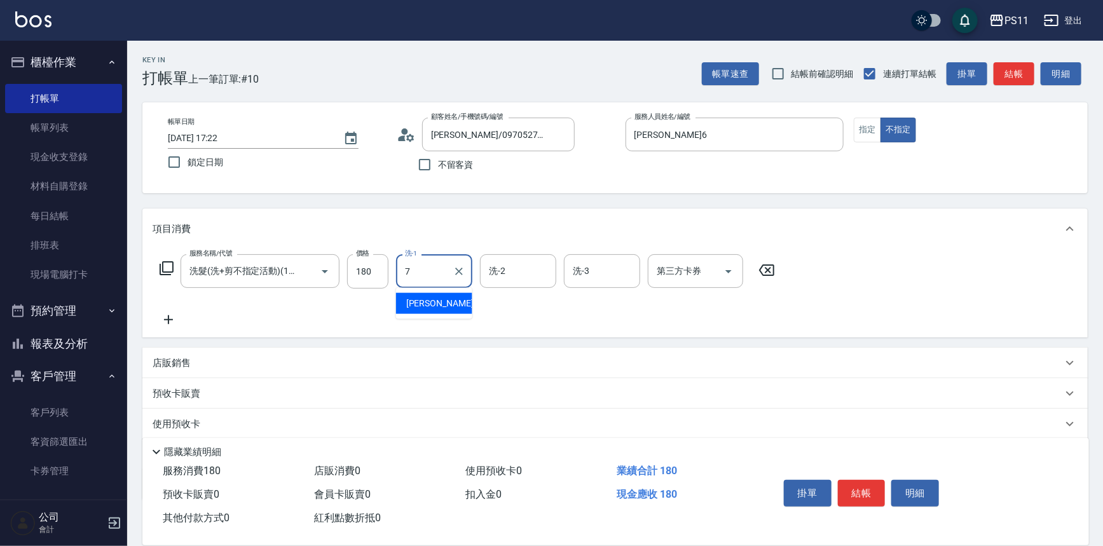
type input "[PERSON_NAME]-7"
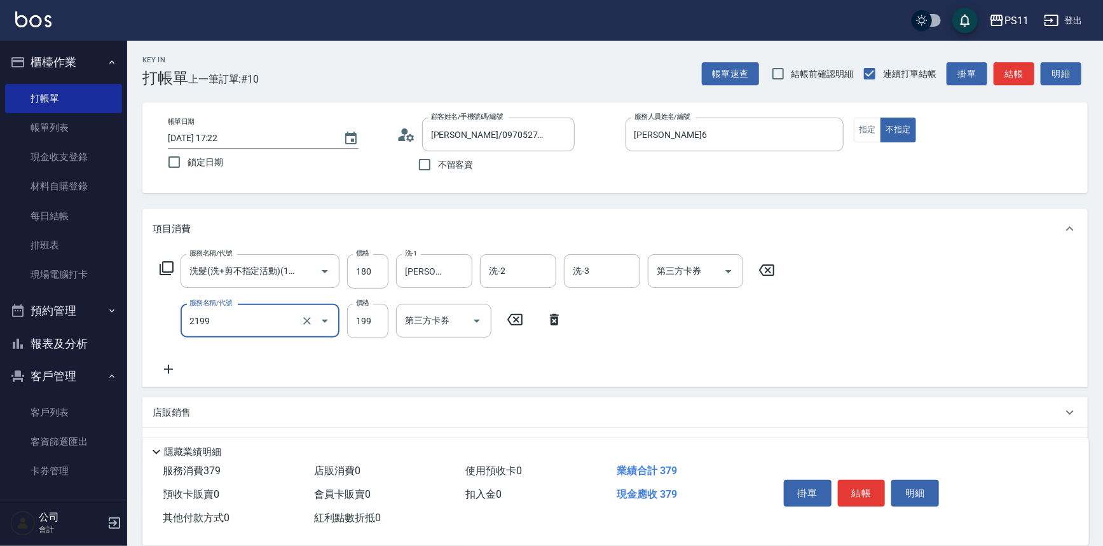
type input "不指定剪髮活動(2199)"
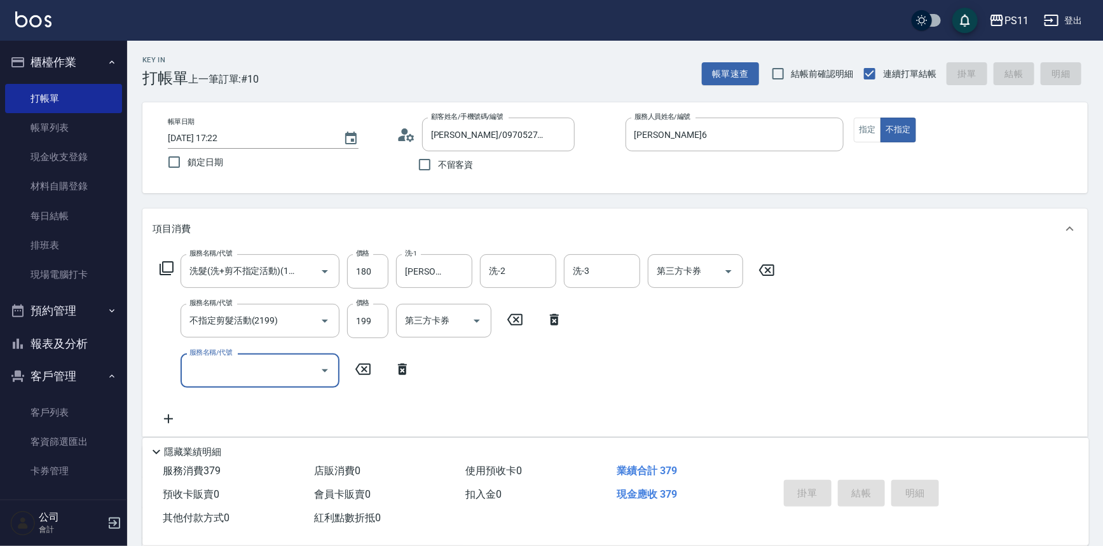
type input "[DATE] 18:01"
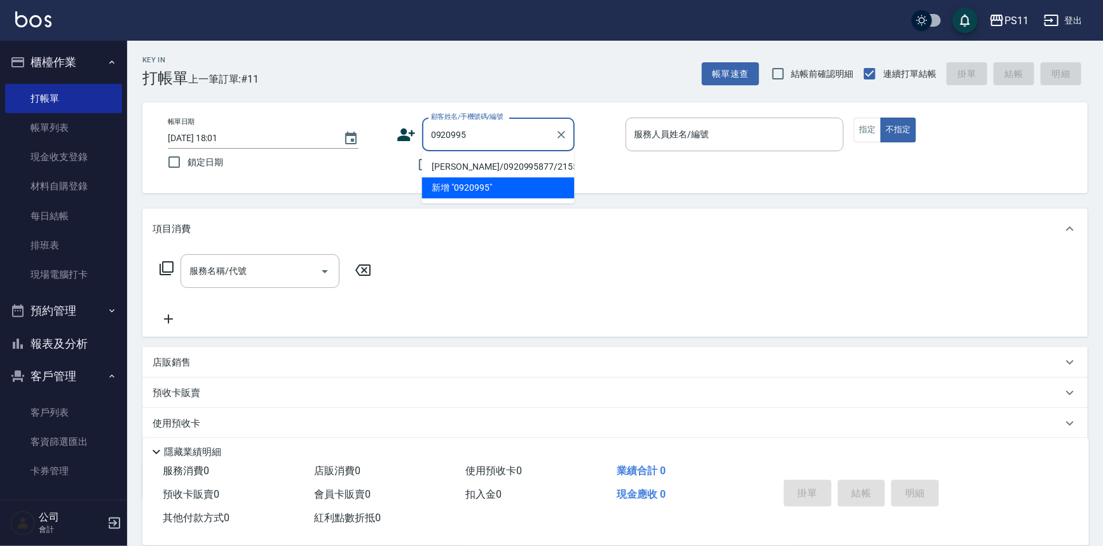
click at [549, 163] on li "[PERSON_NAME]/0920995877/2155" at bounding box center [498, 166] width 153 height 21
type input "[PERSON_NAME]/0920995877/2155"
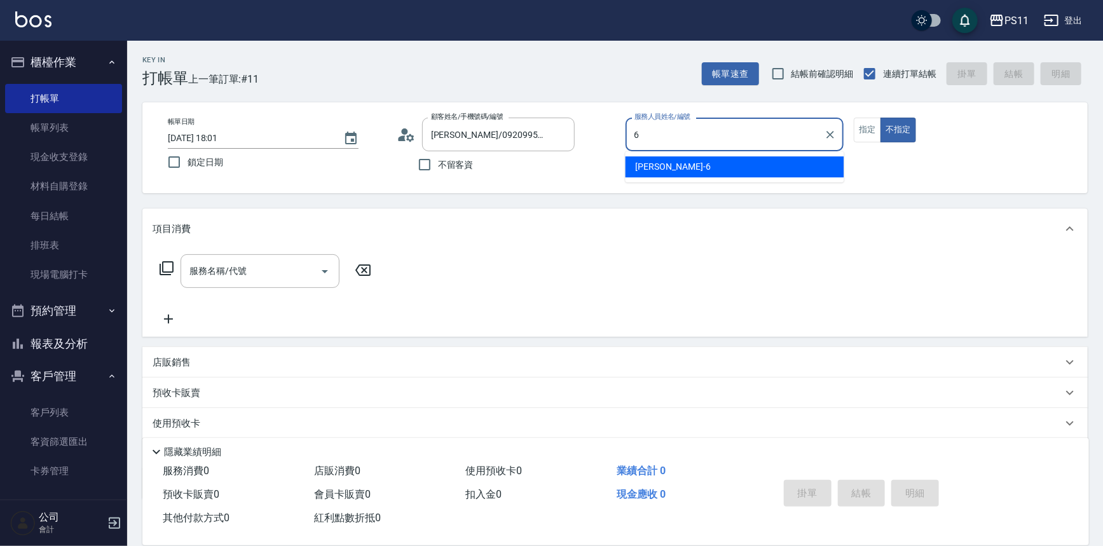
type input "[PERSON_NAME]6"
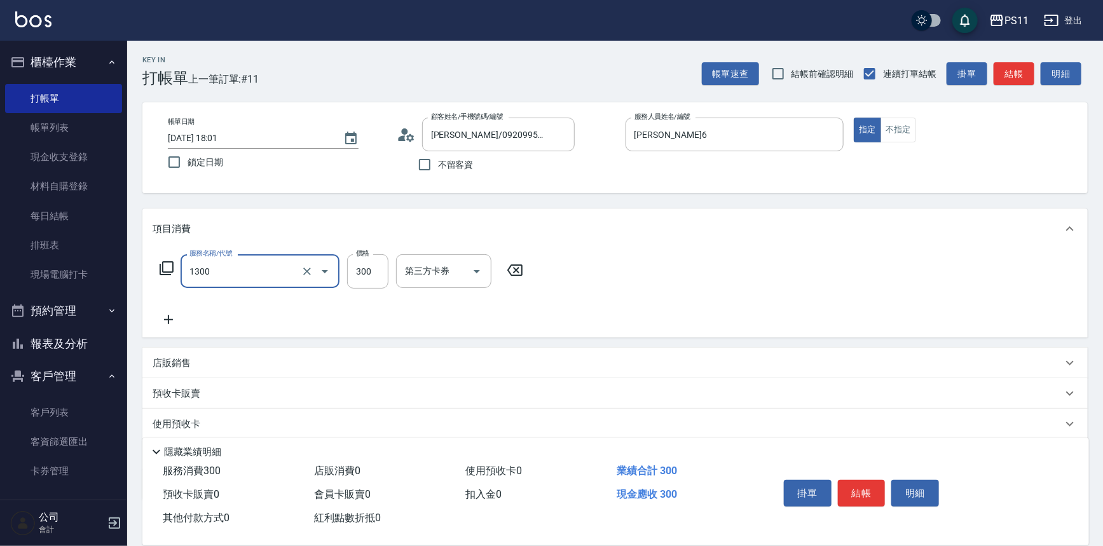
type input "洗髮300(1300)"
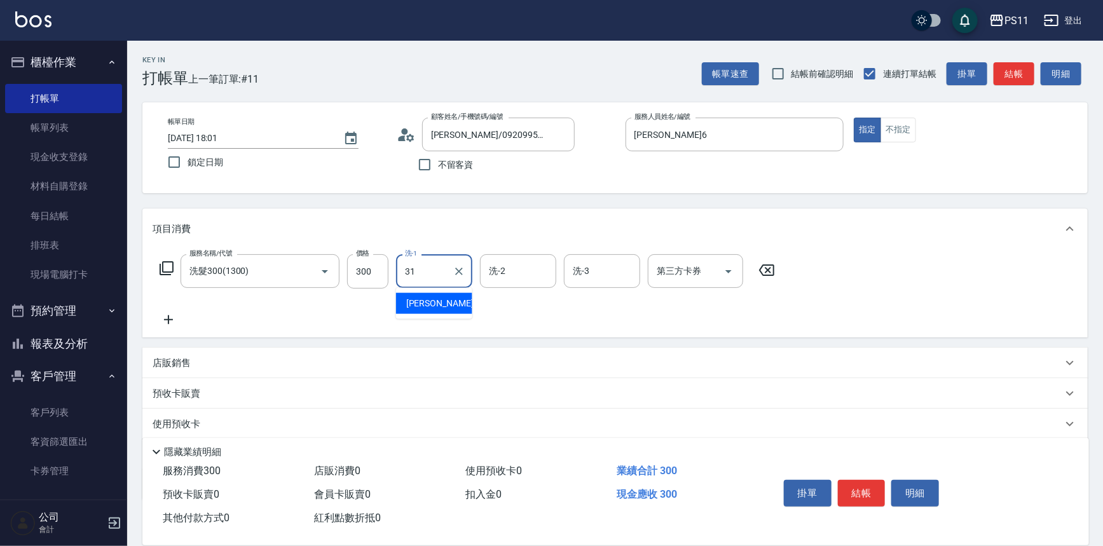
type input "[PERSON_NAME]-31"
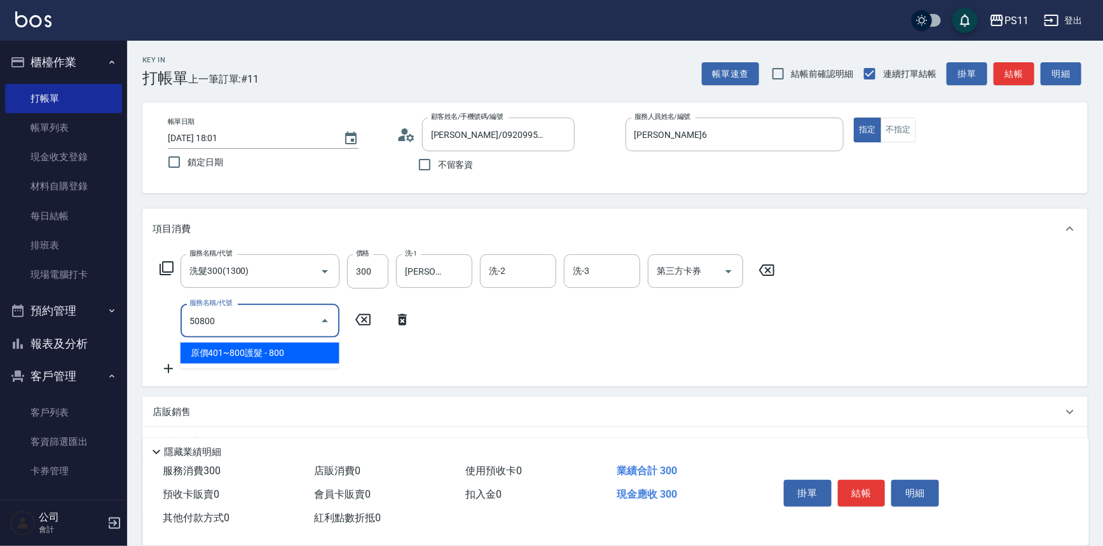
type input "原價401~800護髮(50800)"
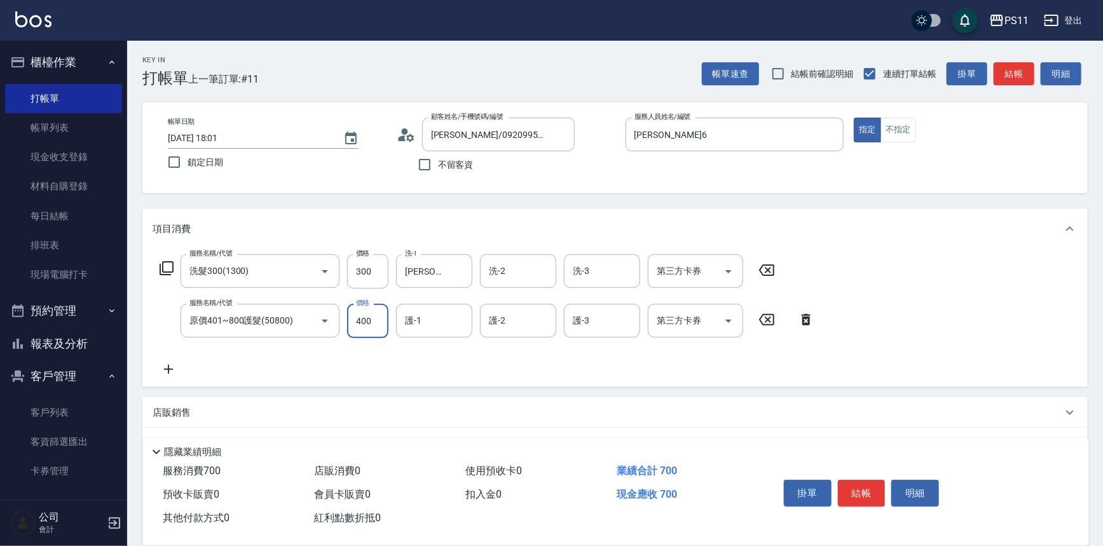
type input "400"
type input "[PERSON_NAME]-31"
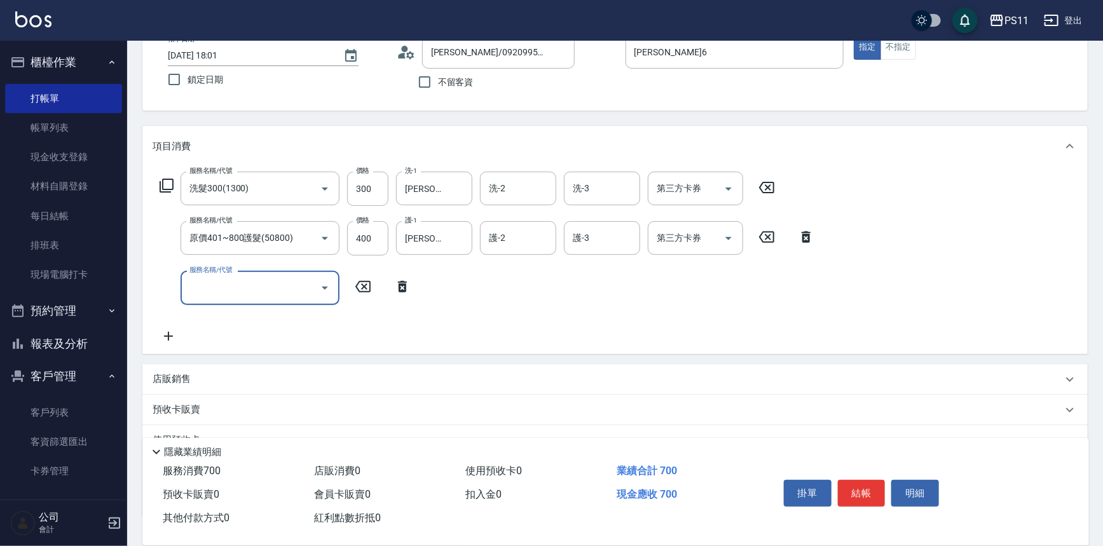
scroll to position [172, 0]
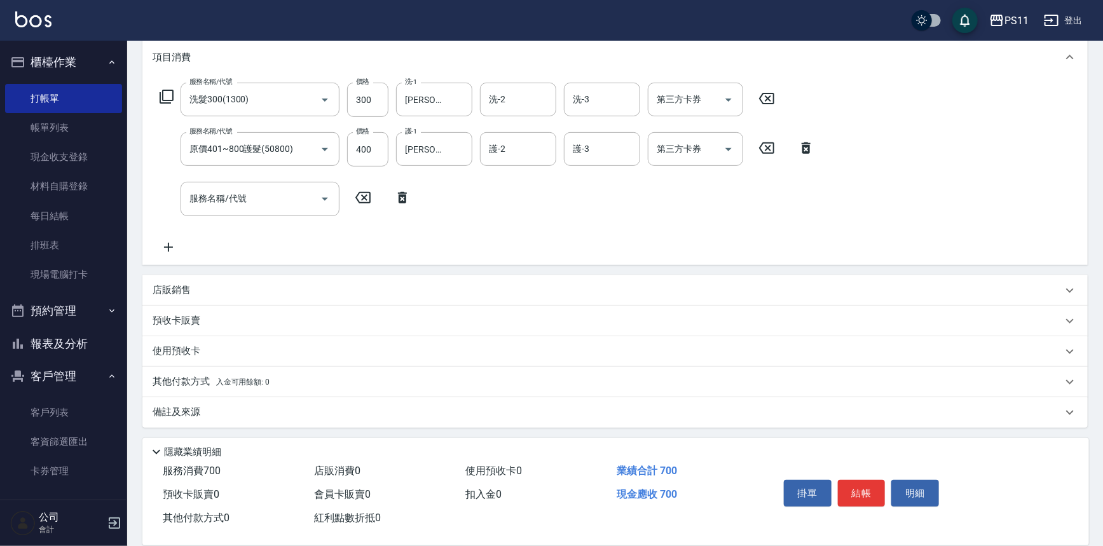
click at [176, 381] on p "其他付款方式 入金可用餘額: 0" at bounding box center [211, 382] width 117 height 14
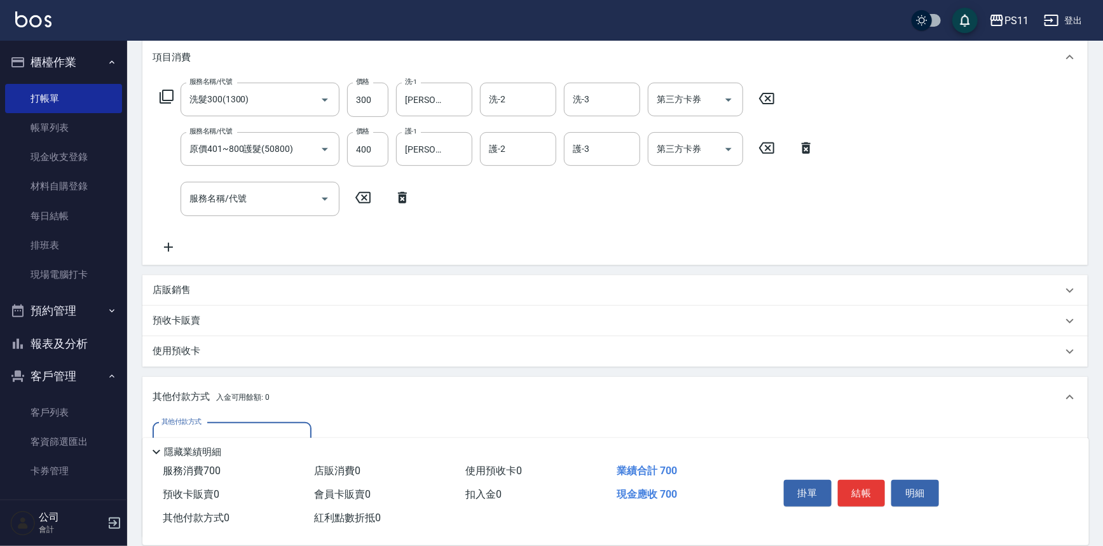
scroll to position [0, 0]
click at [177, 297] on div "店販銷售" at bounding box center [615, 290] width 946 height 31
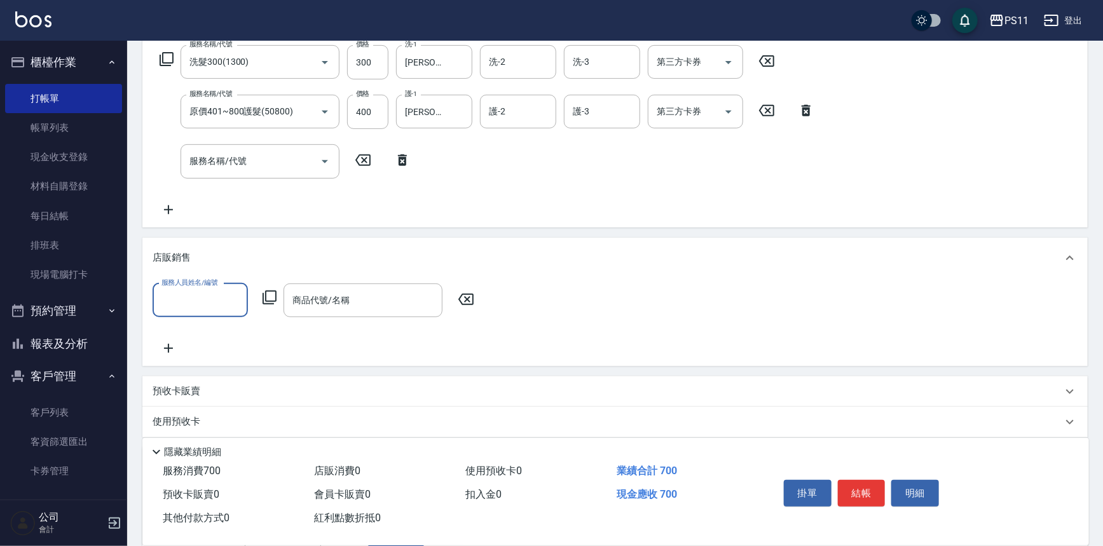
scroll to position [230, 0]
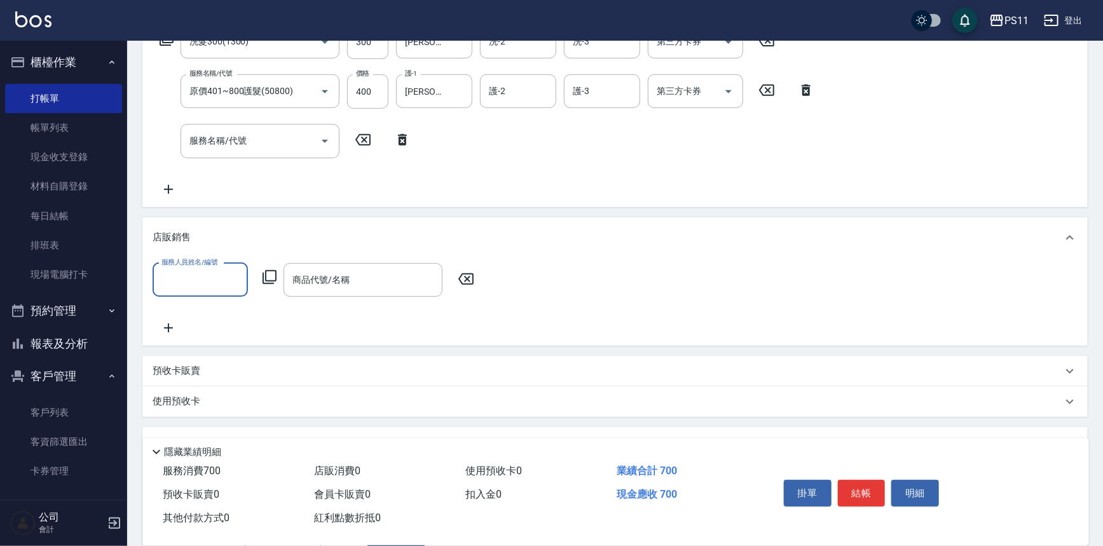
click at [205, 277] on input "服務人員姓名/編號" at bounding box center [200, 280] width 84 height 22
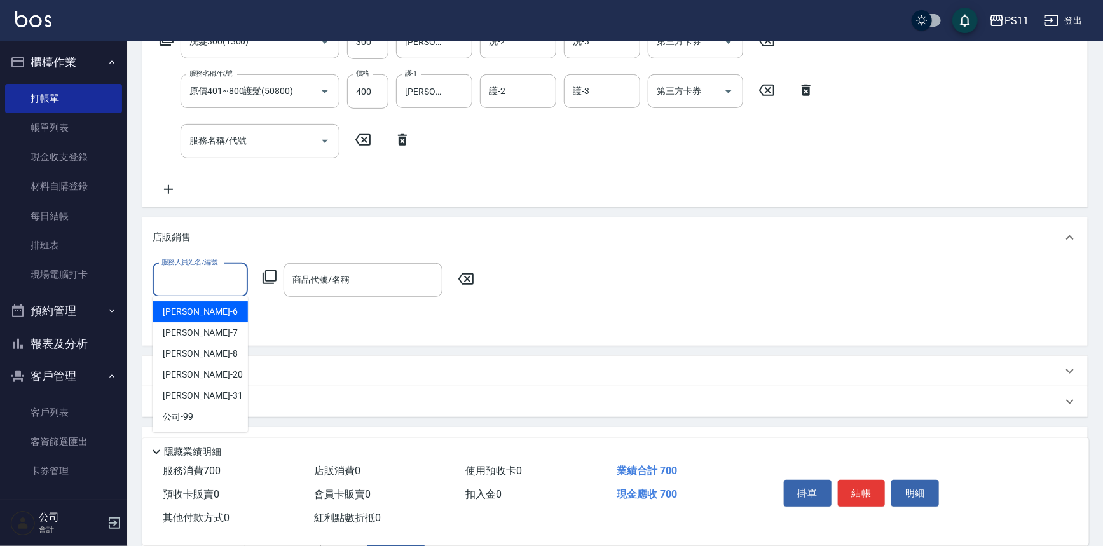
click at [222, 315] on div "[PERSON_NAME]6" at bounding box center [200, 311] width 95 height 21
type input "[PERSON_NAME]6"
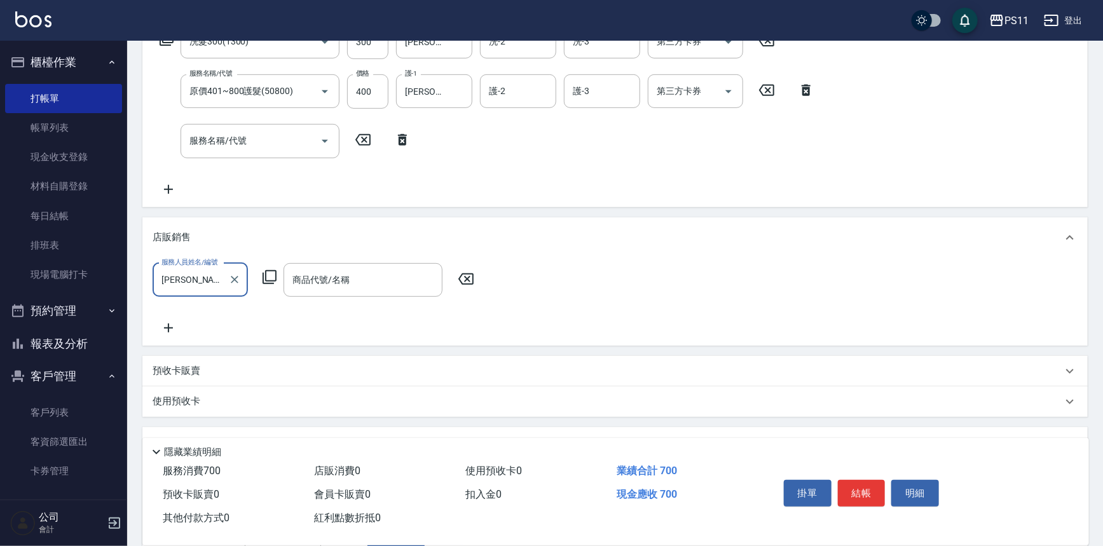
click at [266, 277] on icon at bounding box center [270, 277] width 14 height 14
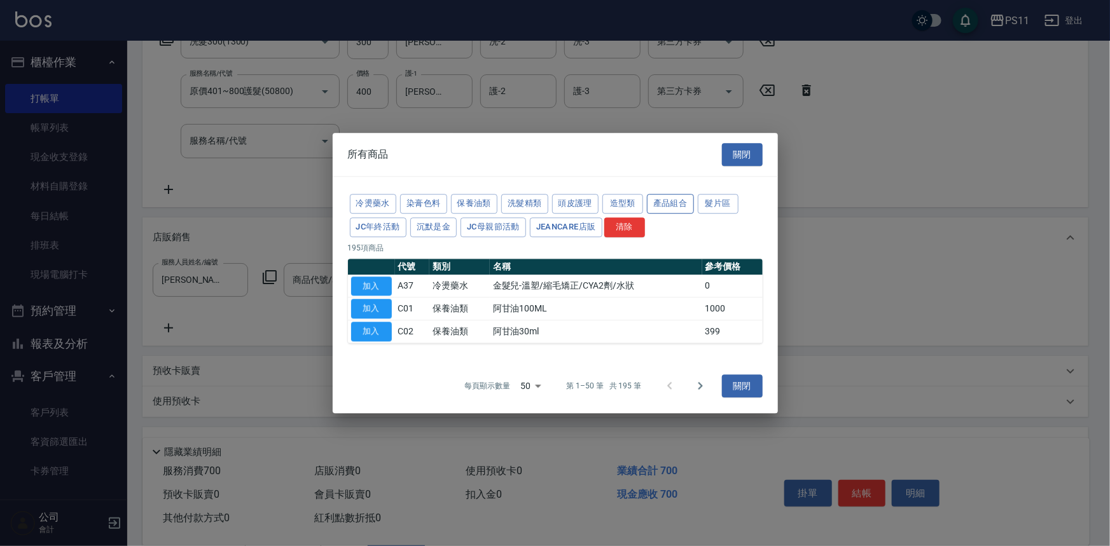
click at [678, 207] on button "產品組合" at bounding box center [670, 204] width 47 height 20
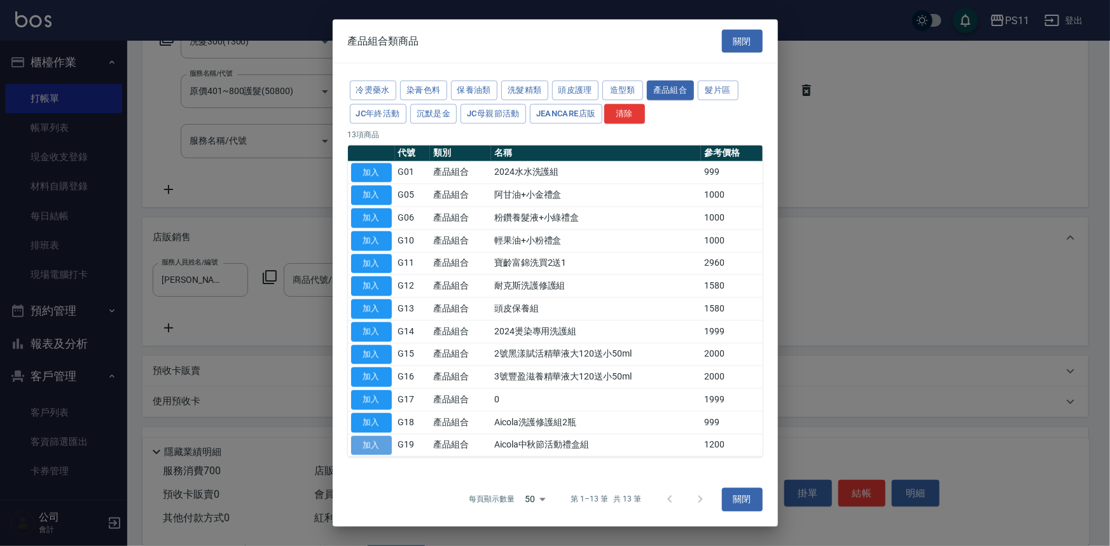
click at [382, 445] on button "加入" at bounding box center [371, 446] width 41 height 20
type input "Aicola中秋節活動禮盒組"
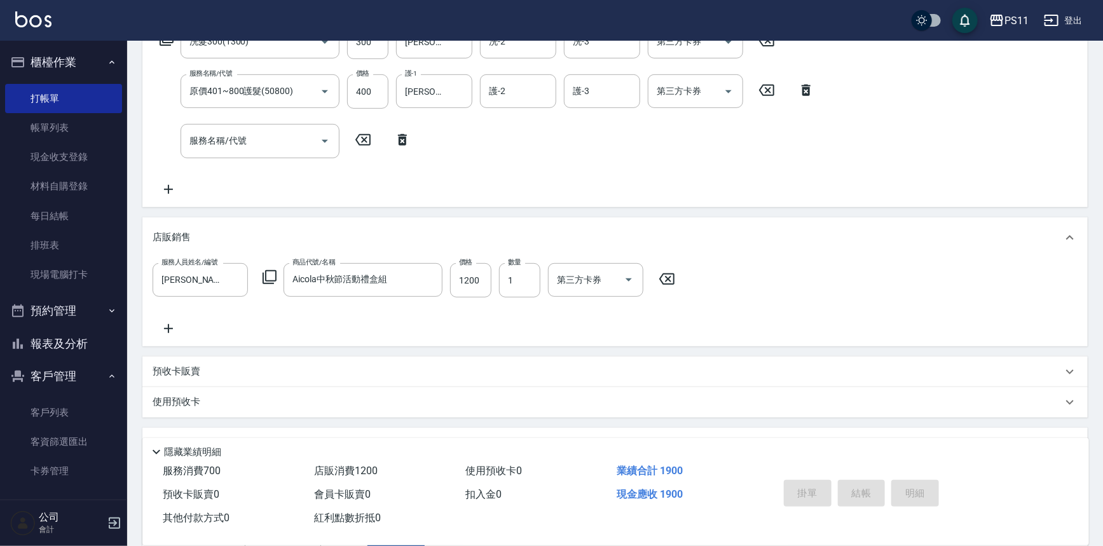
type input "[DATE] 18:11"
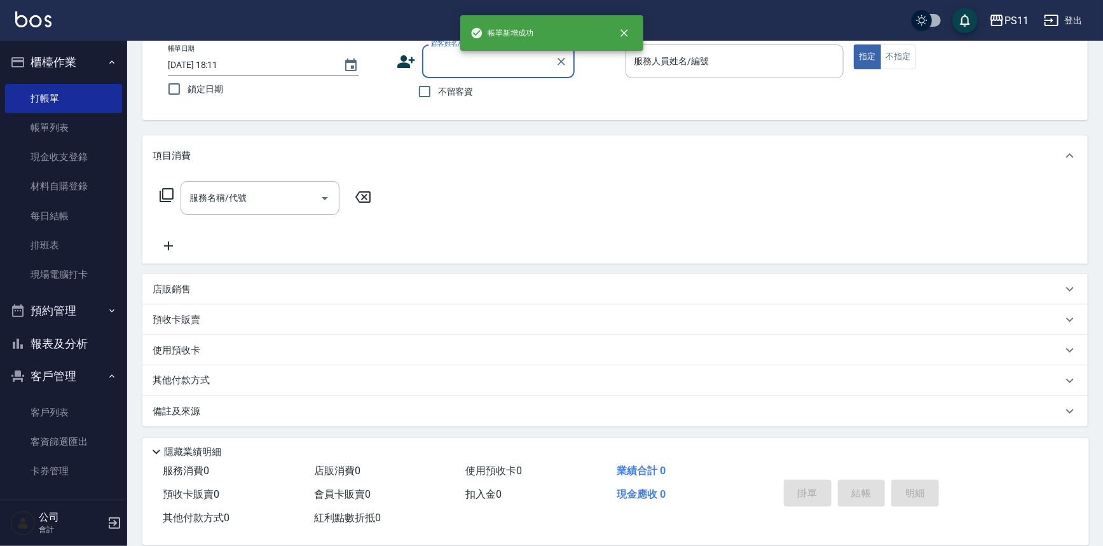
scroll to position [0, 0]
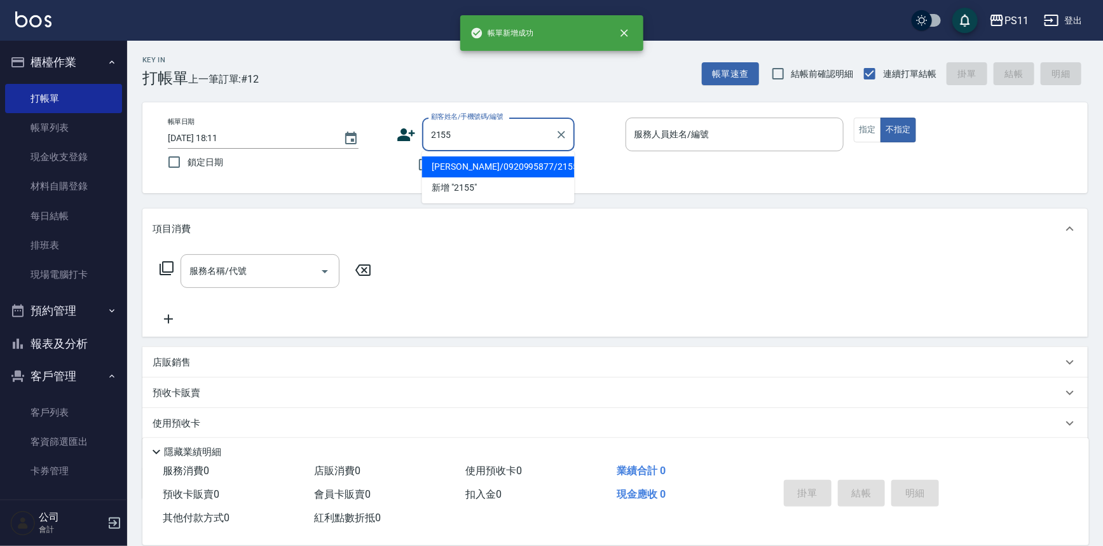
type input "[PERSON_NAME]/0920995877/2155"
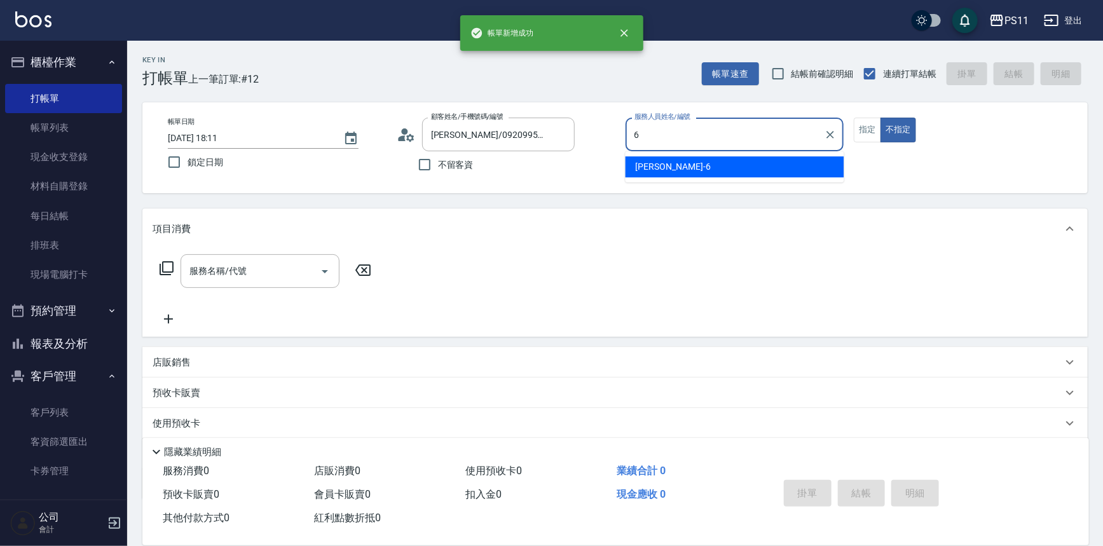
type input "[PERSON_NAME]6"
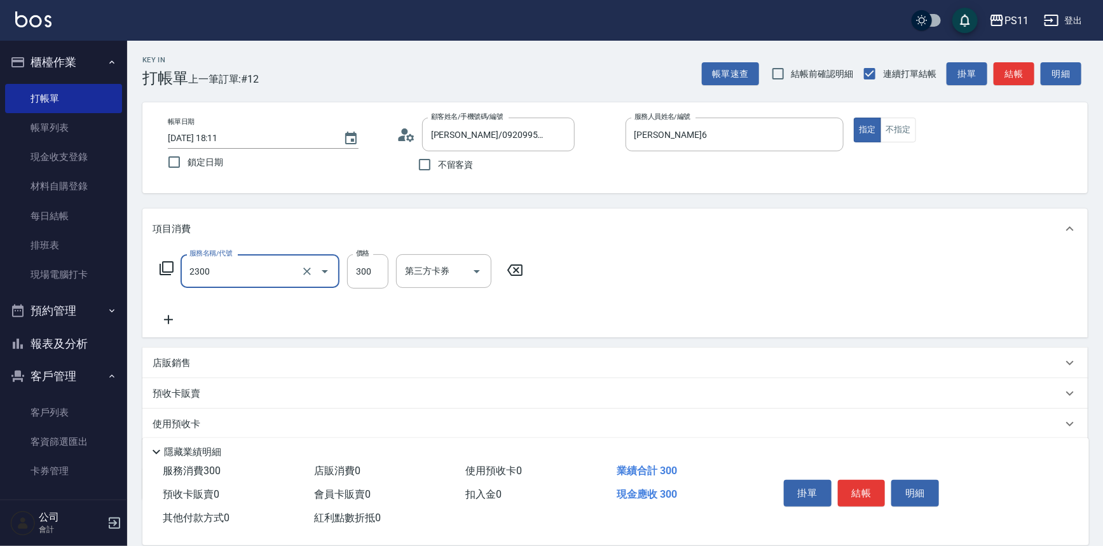
type input "剪髮(2300)"
type input "250"
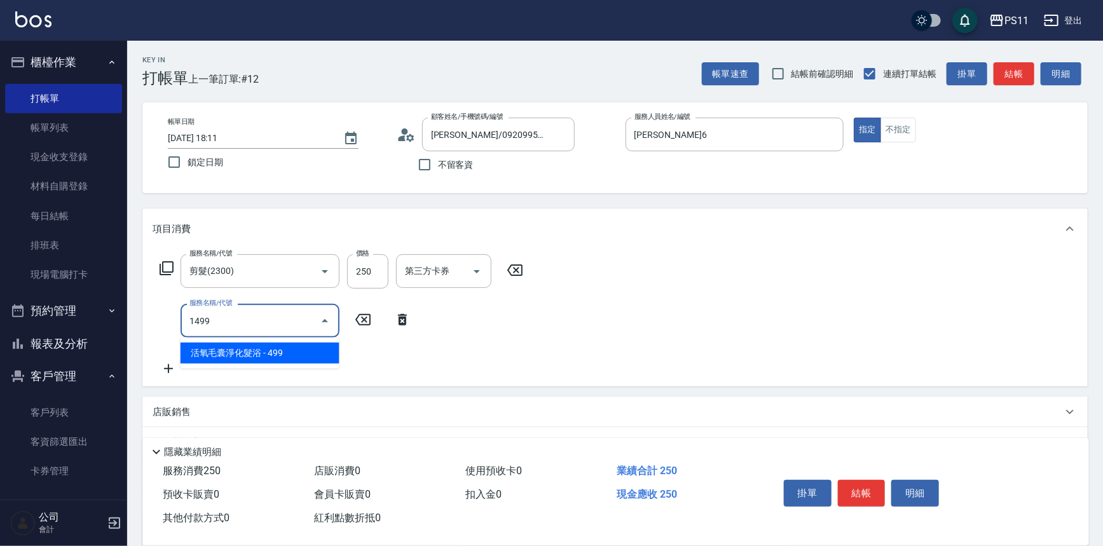
type input "活氧毛囊淨化髮浴(1499)"
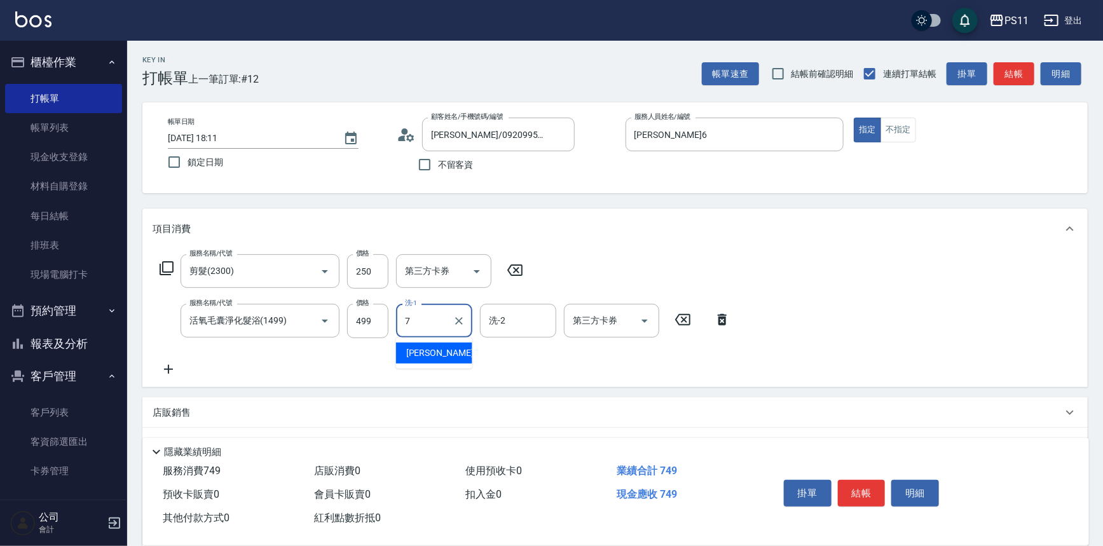
type input "[PERSON_NAME]-7"
